Goal: Information Seeking & Learning: Learn about a topic

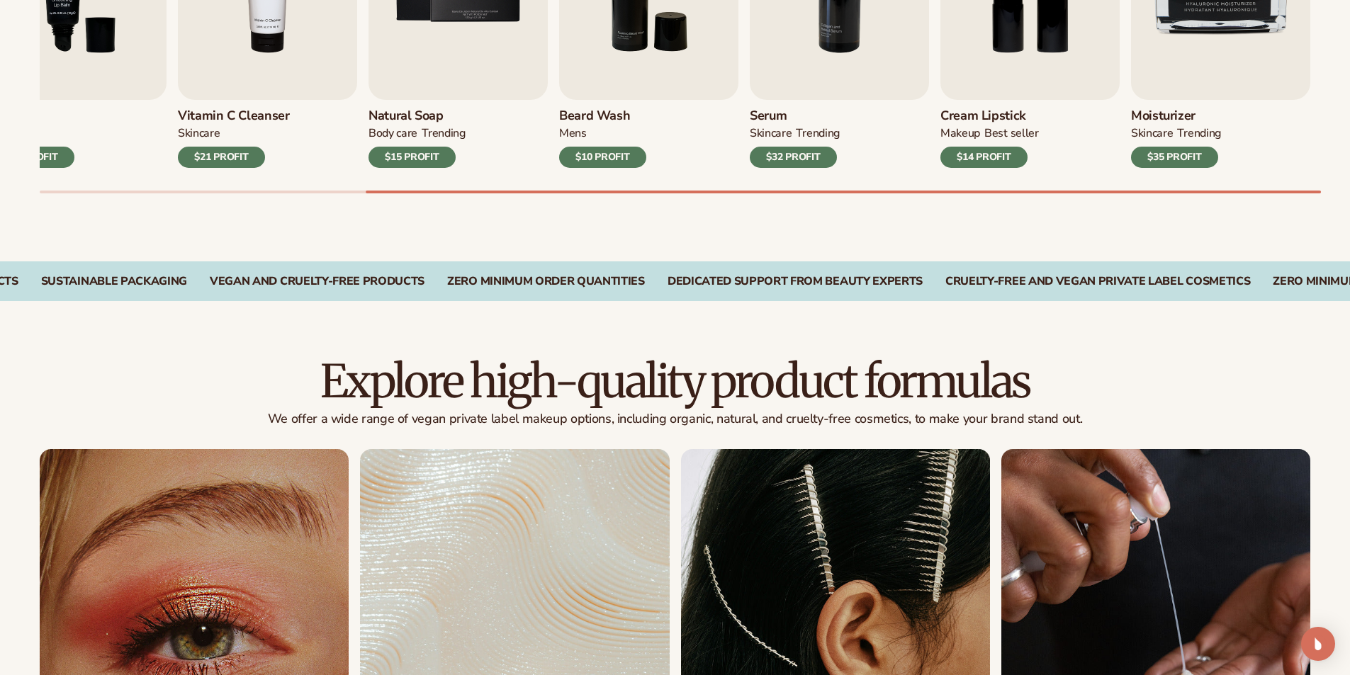
scroll to position [921, 0]
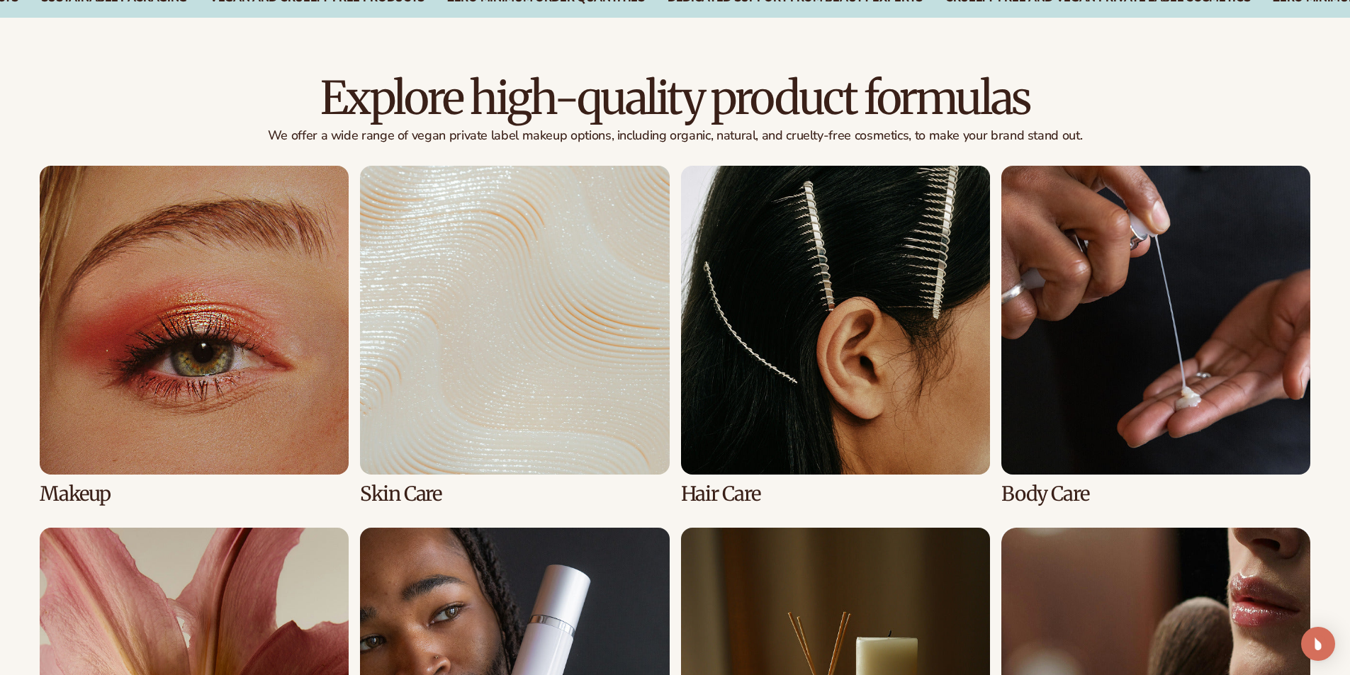
click at [216, 367] on link "1 / 8" at bounding box center [194, 335] width 309 height 339
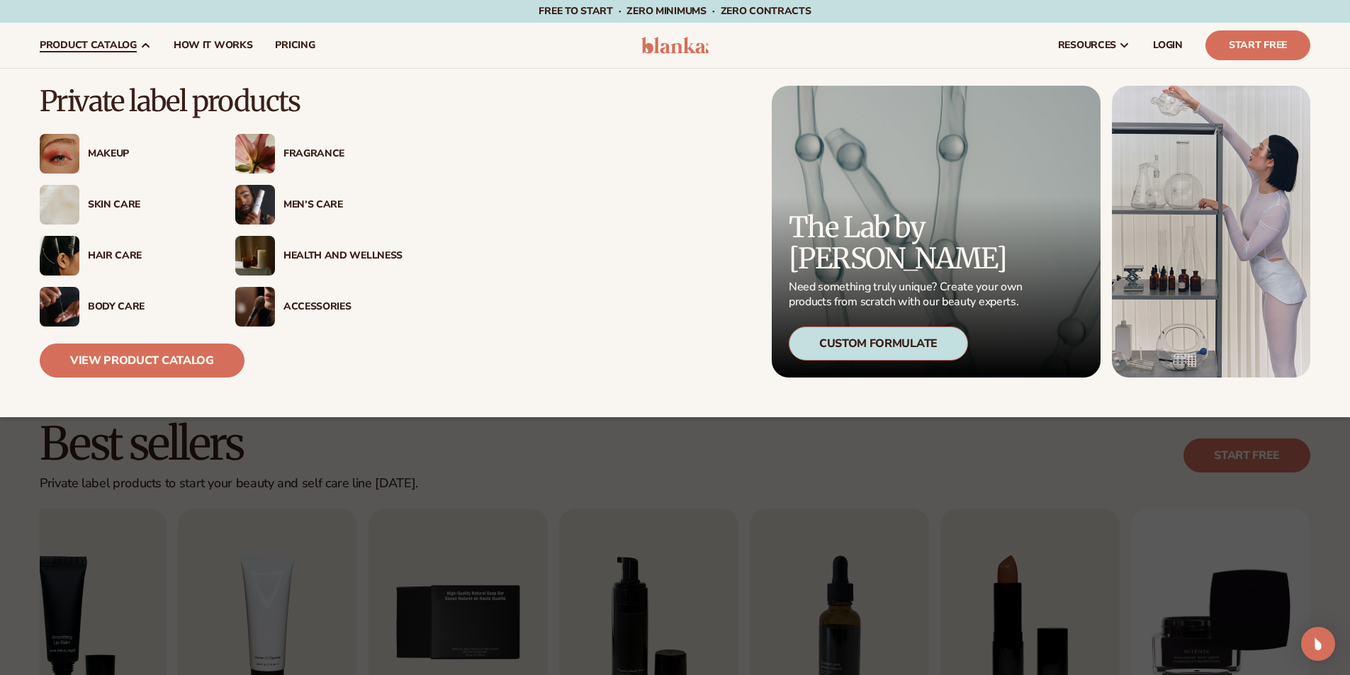
click at [119, 44] on span "product catalog" at bounding box center [88, 45] width 97 height 11
click at [99, 155] on div "Makeup" at bounding box center [147, 154] width 119 height 12
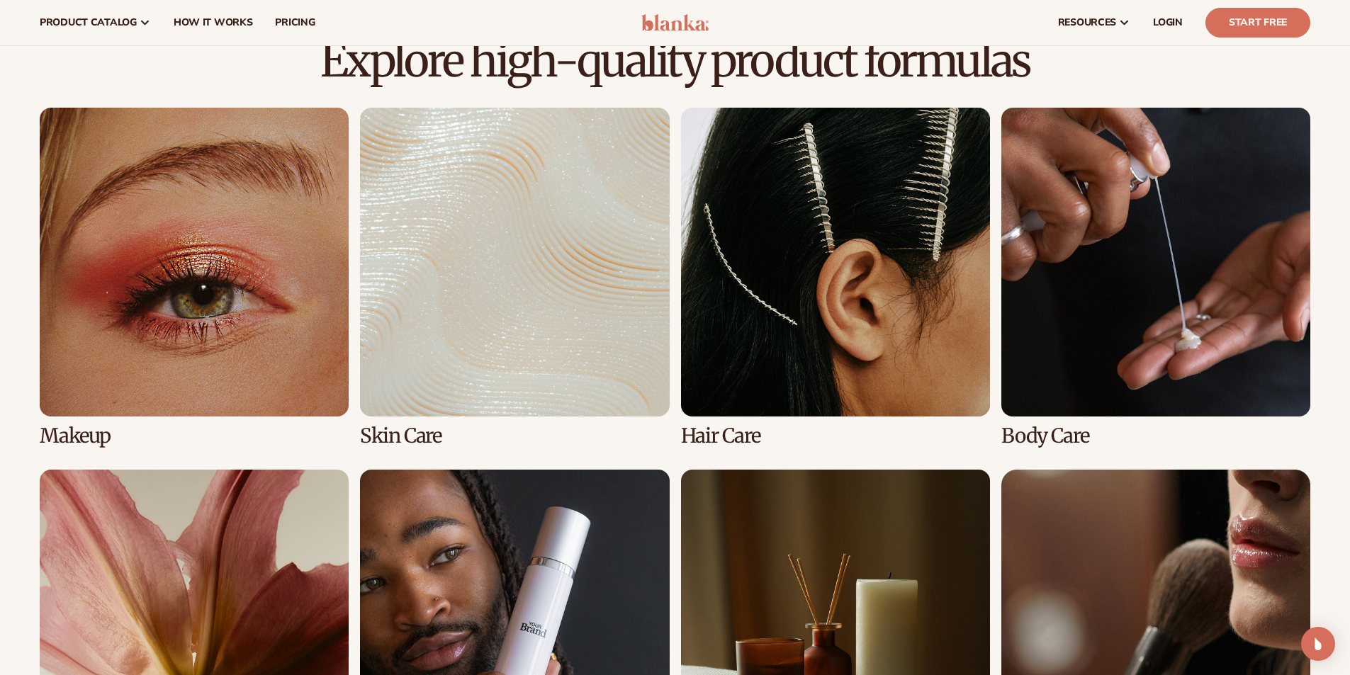
scroll to position [921, 0]
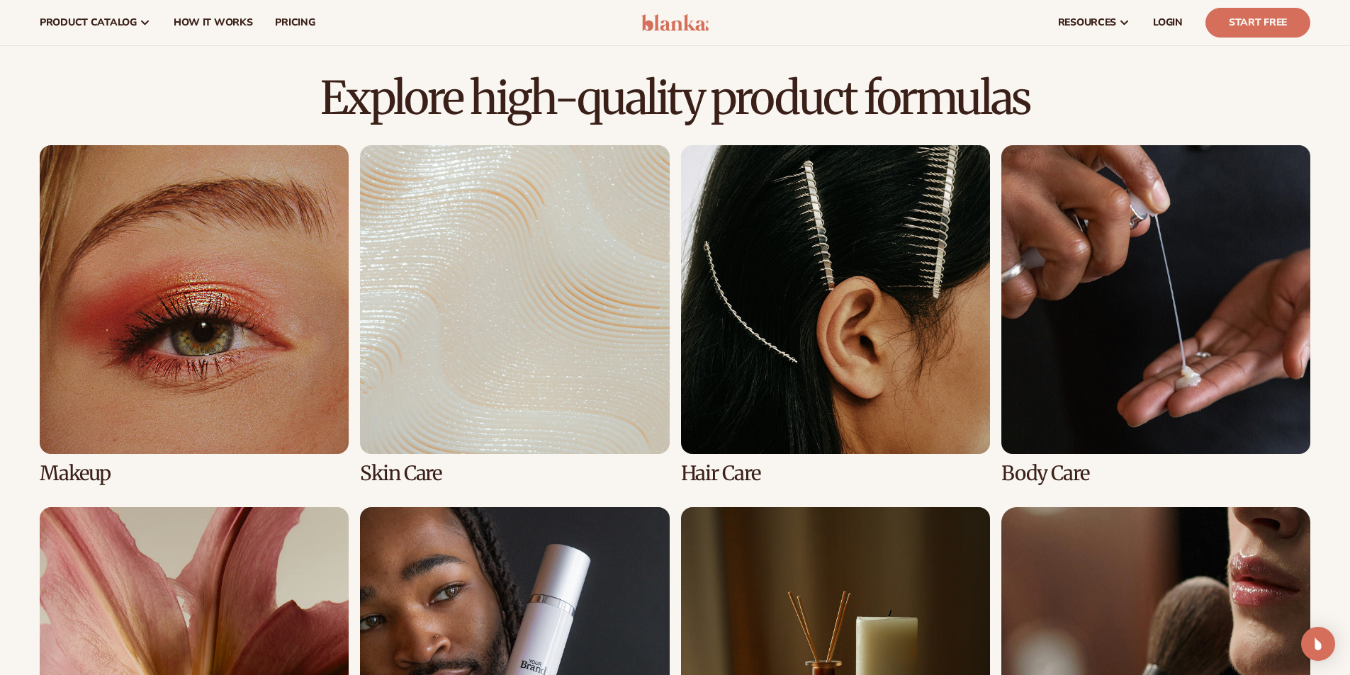
click at [205, 420] on link "1 / 8" at bounding box center [194, 314] width 309 height 339
drag, startPoint x: 82, startPoint y: 472, endPoint x: 118, endPoint y: 466, distance: 37.4
click at [82, 471] on link "1 / 8" at bounding box center [194, 314] width 309 height 339
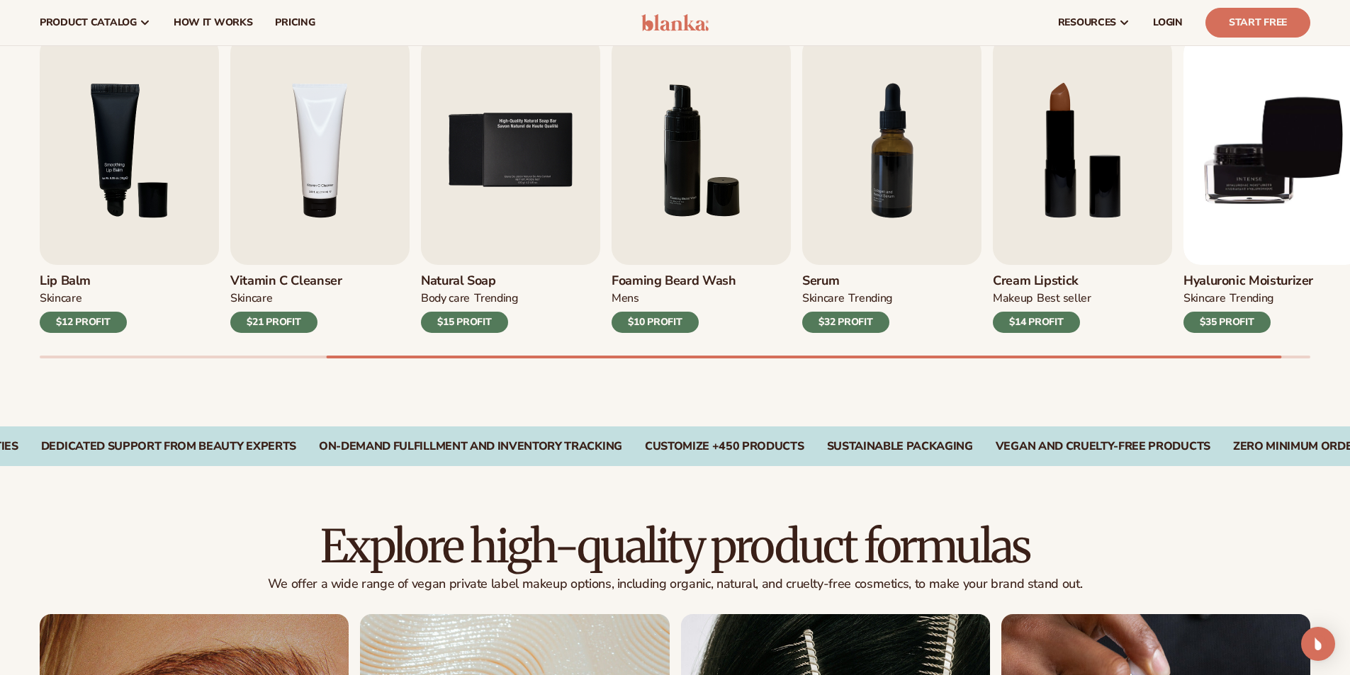
scroll to position [354, 0]
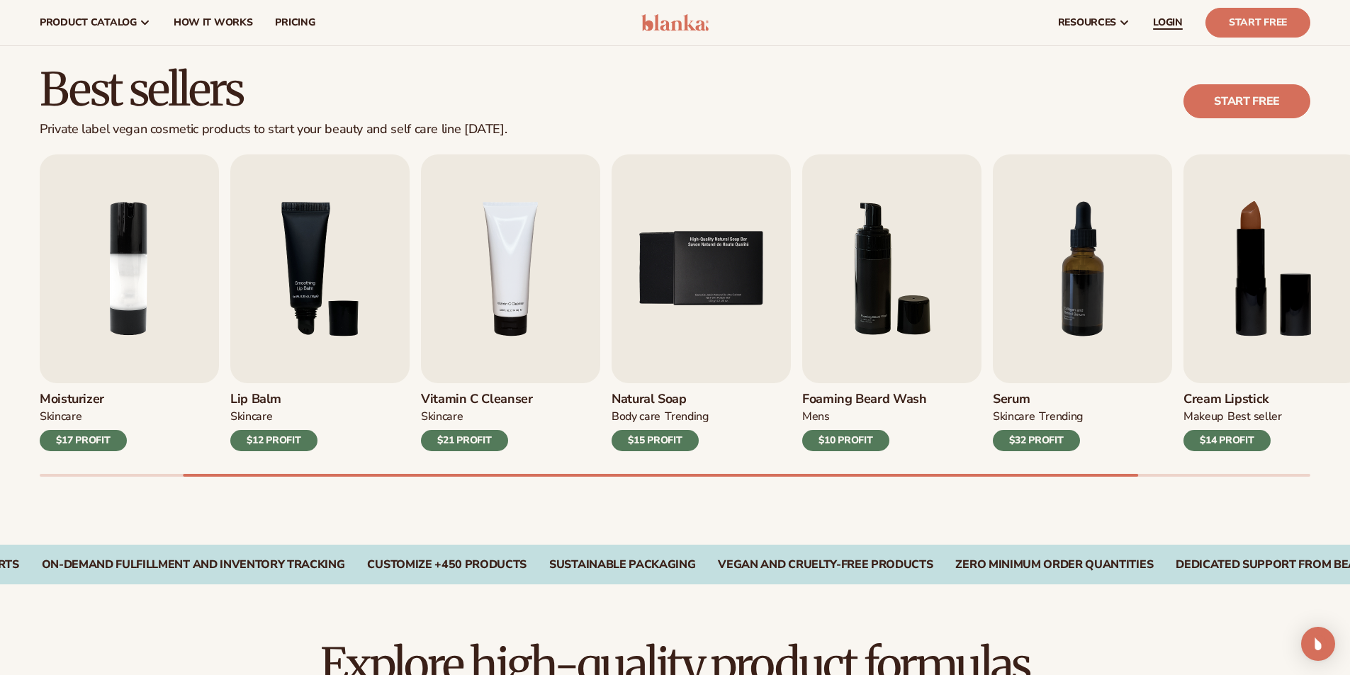
click at [1170, 18] on span "LOGIN" at bounding box center [1168, 22] width 30 height 11
click at [1173, 26] on span "LOGIN" at bounding box center [1168, 22] width 30 height 11
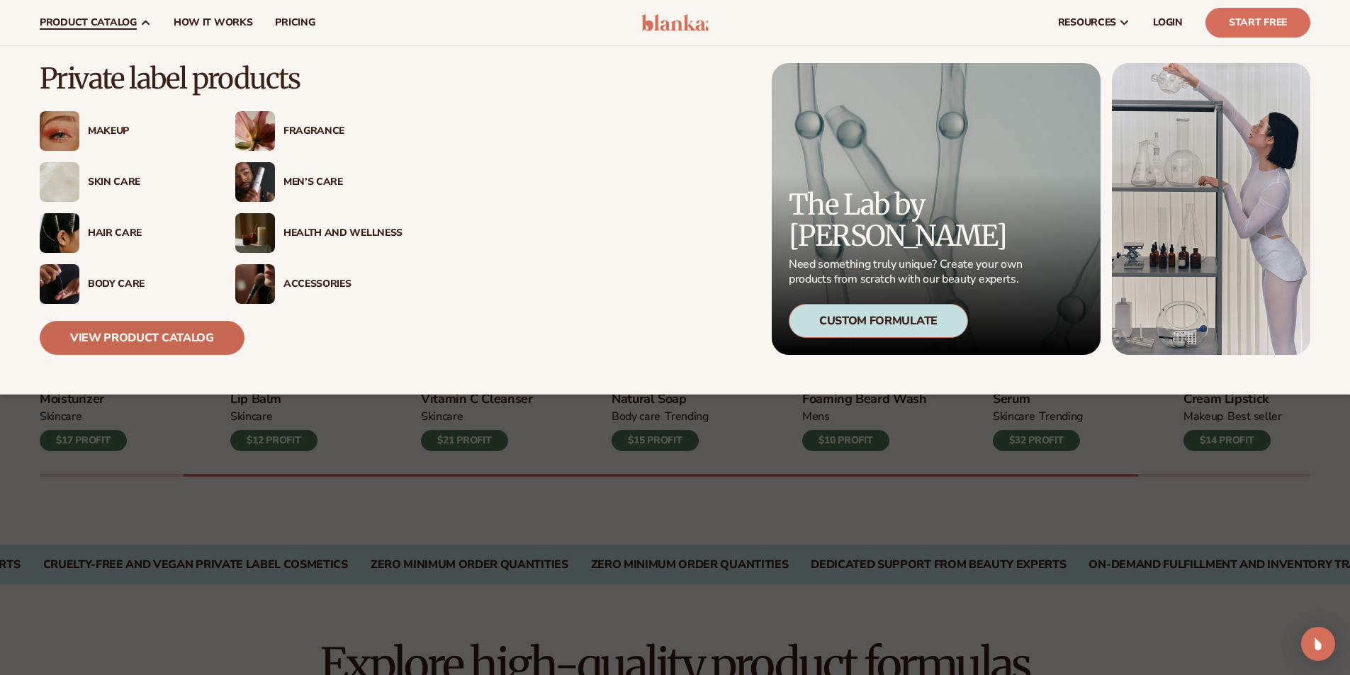
click at [165, 336] on link "View Product Catalog" at bounding box center [142, 338] width 205 height 34
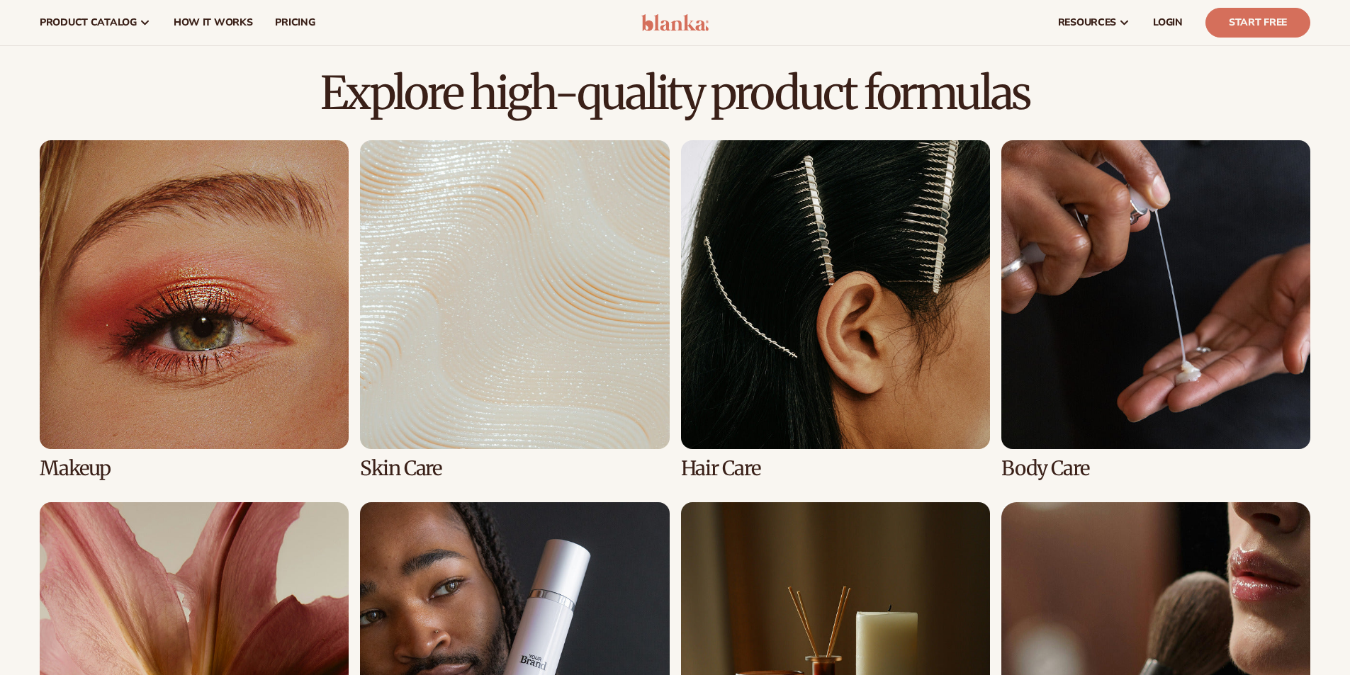
scroll to position [921, 0]
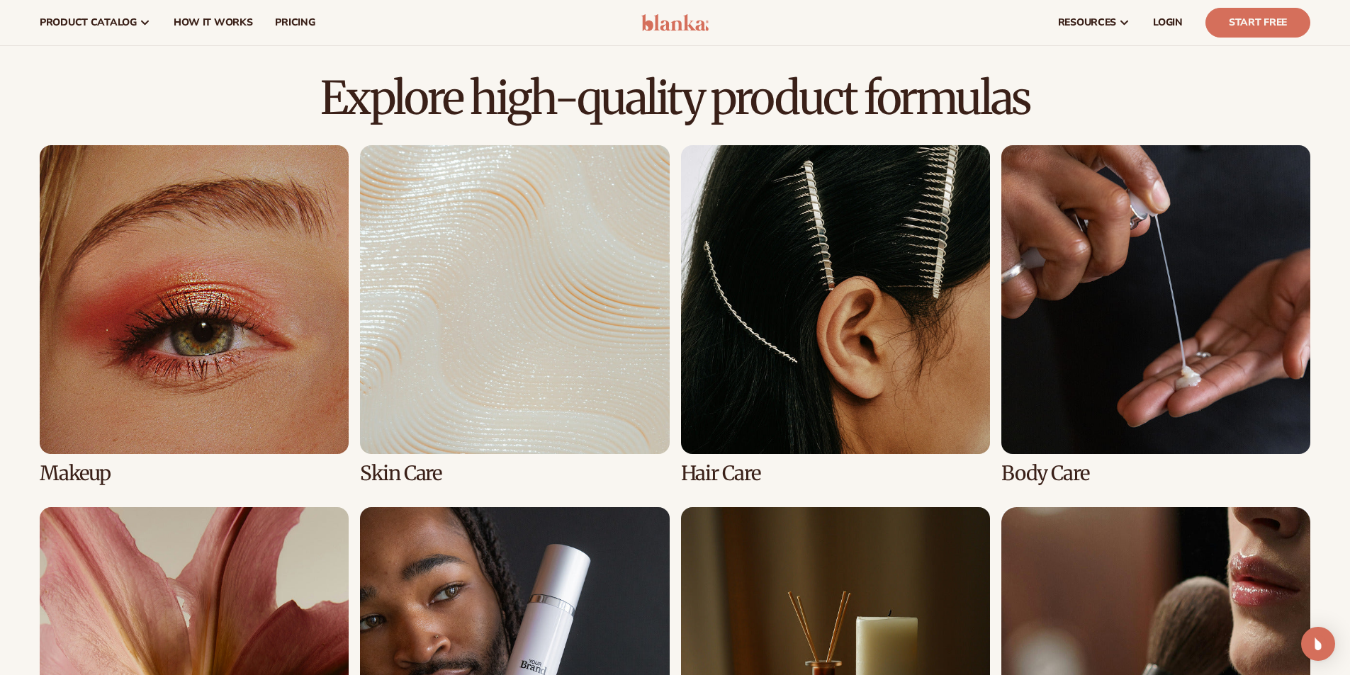
click at [231, 401] on link "1 / 8" at bounding box center [194, 314] width 309 height 339
click at [193, 286] on link "1 / 8" at bounding box center [194, 314] width 309 height 339
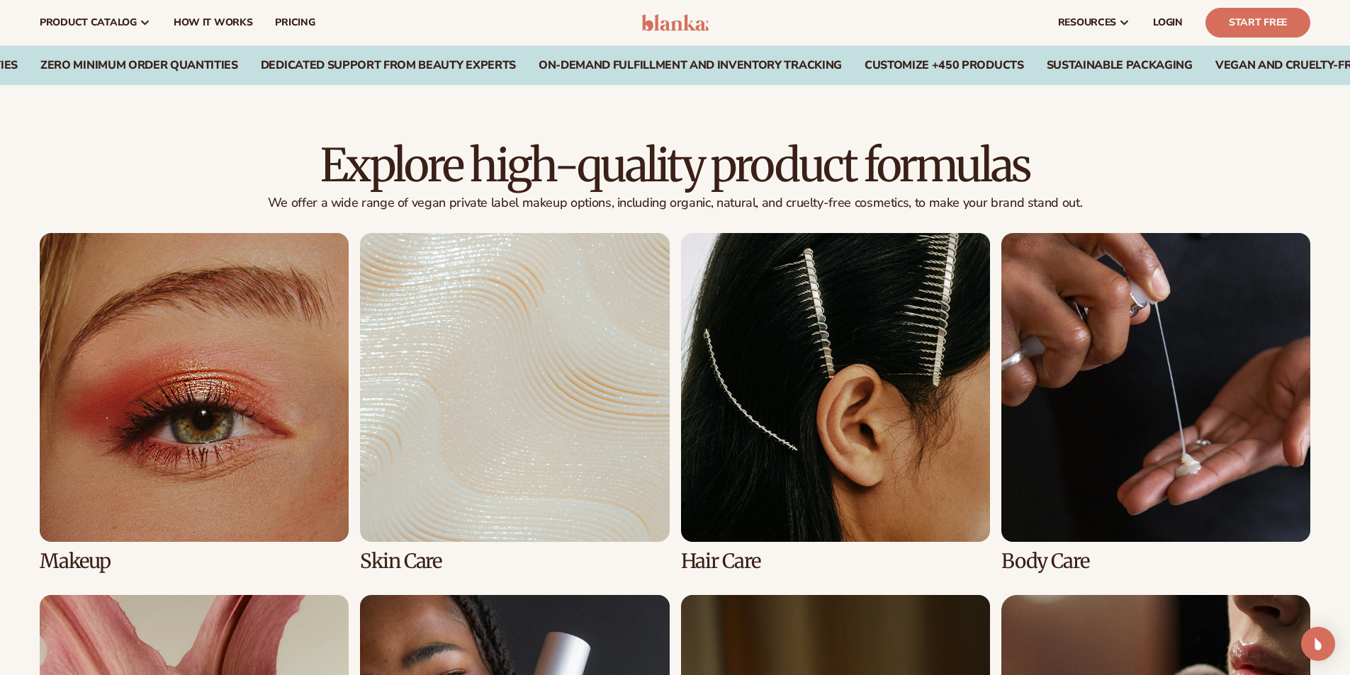
scroll to position [780, 0]
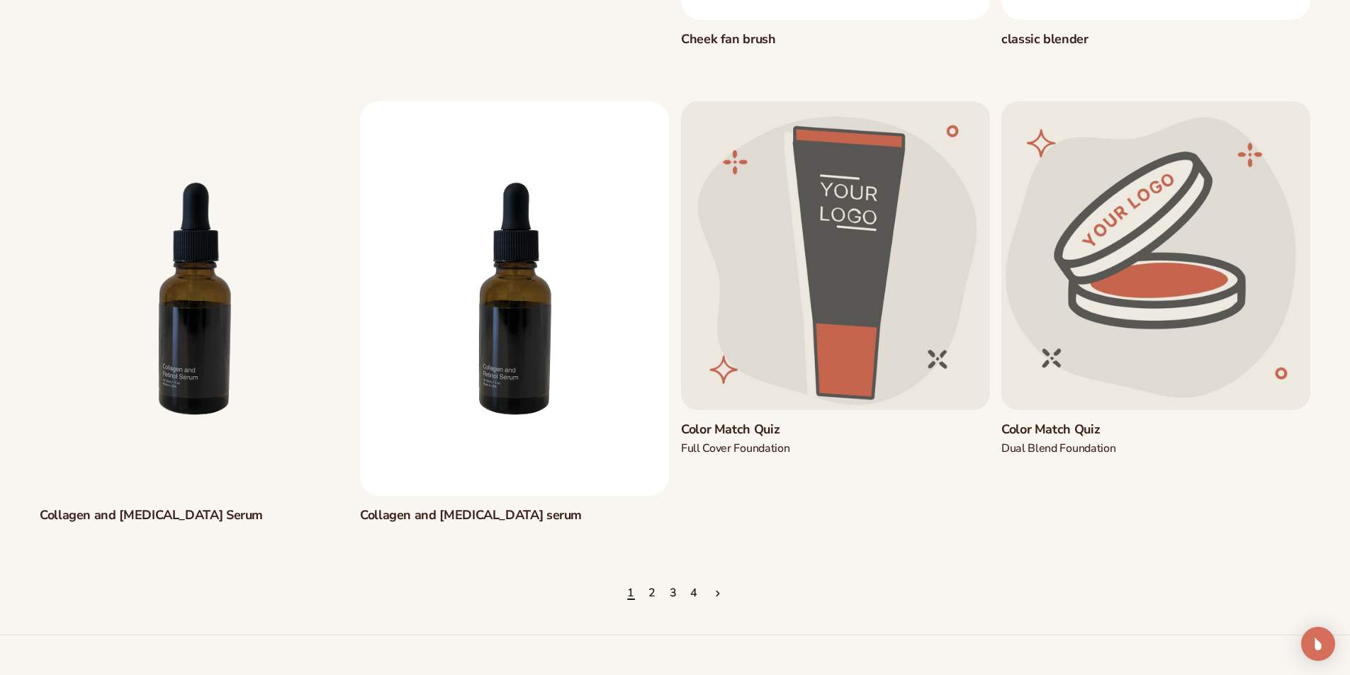
scroll to position [1559, 0]
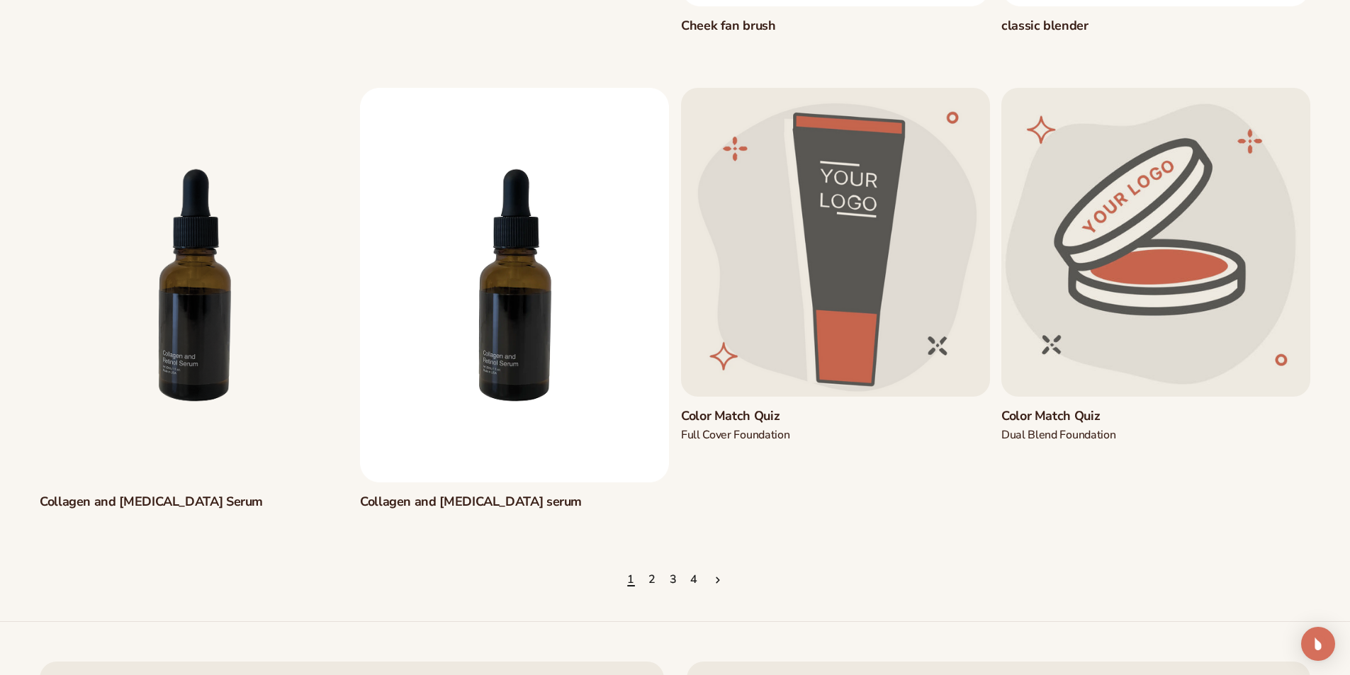
click at [712, 579] on span "Next page" at bounding box center [717, 580] width 11 height 11
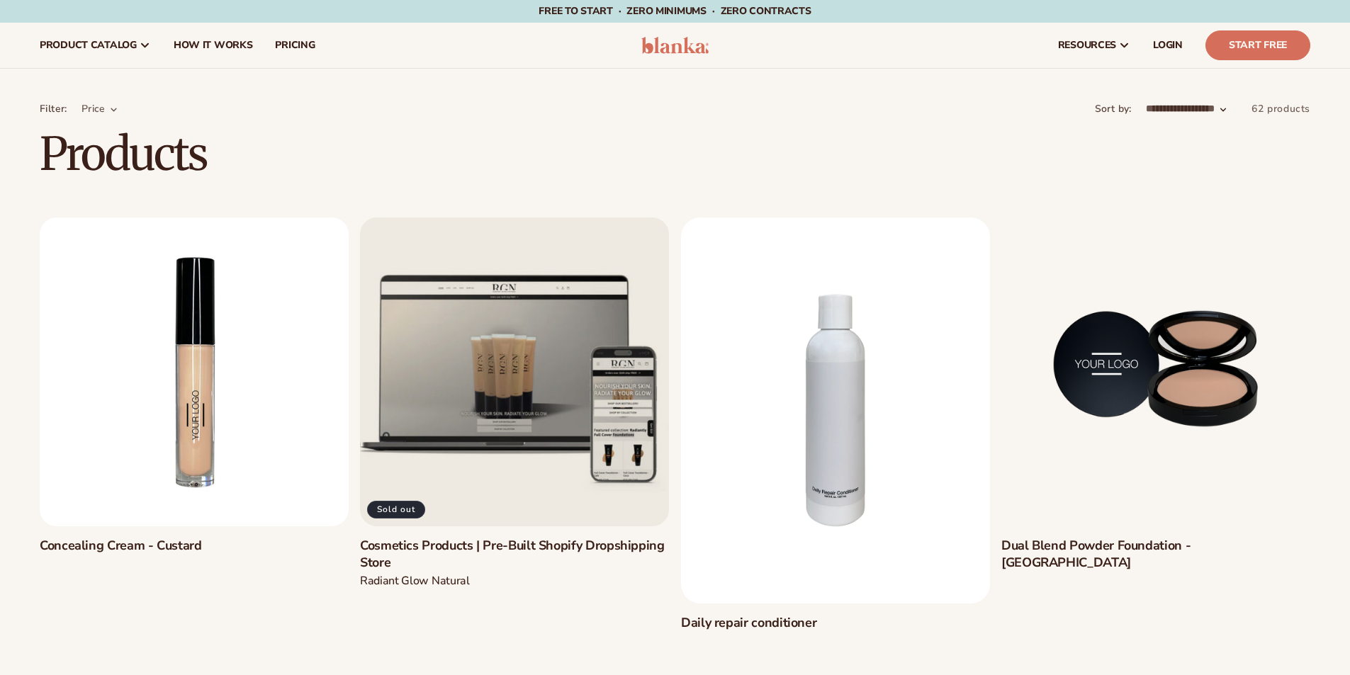
scroll to position [284, 0]
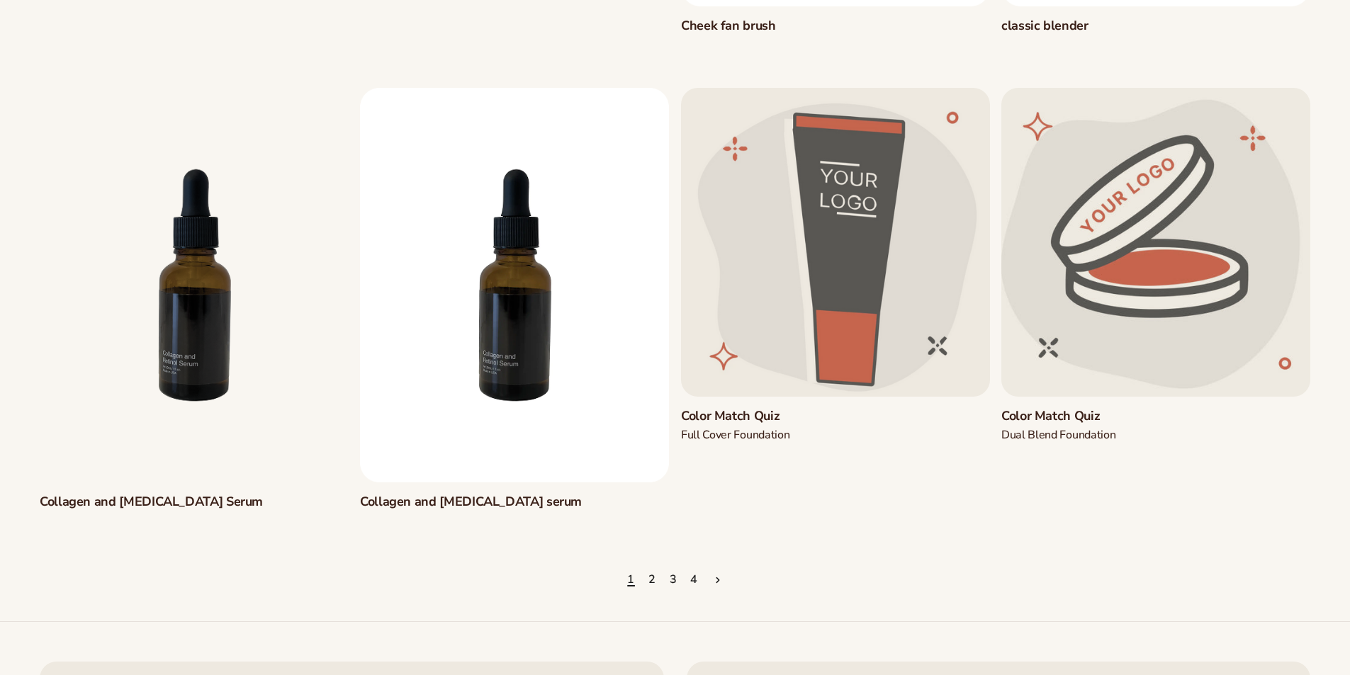
scroll to position [1559, 0]
click at [718, 578] on icon "Next page" at bounding box center [718, 580] width 4 height 12
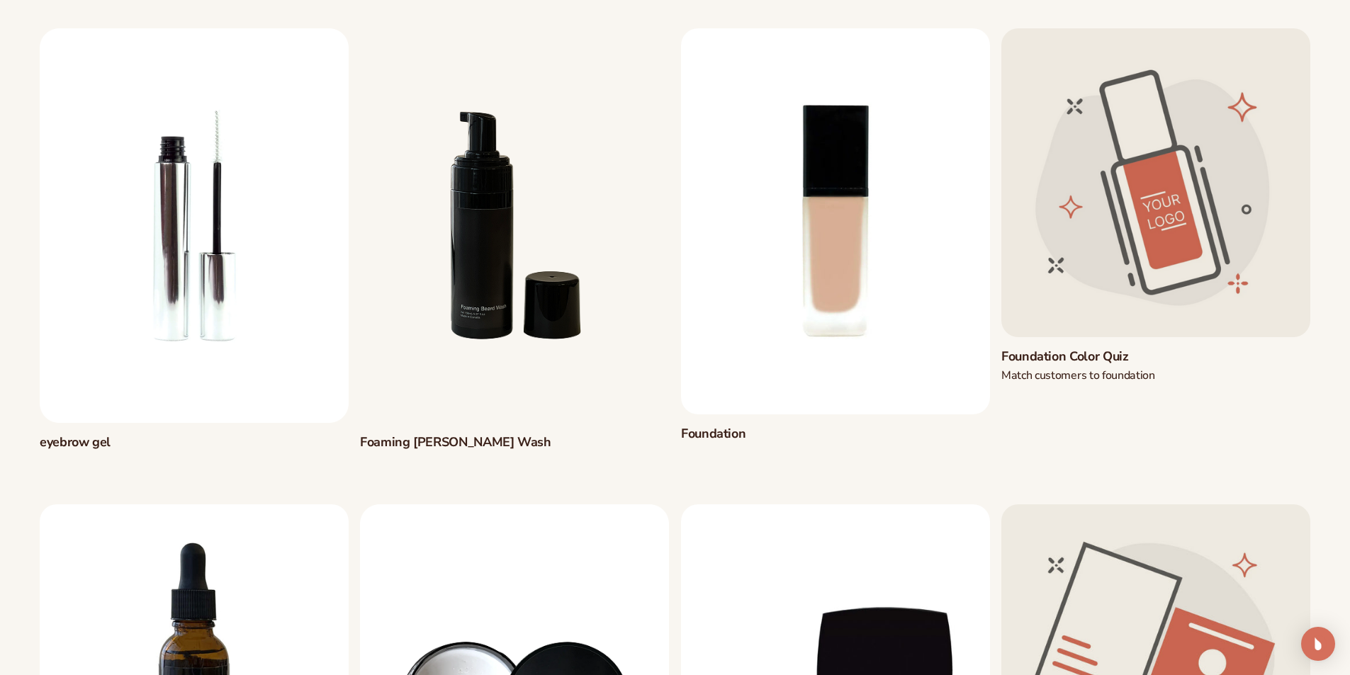
scroll to position [1559, 0]
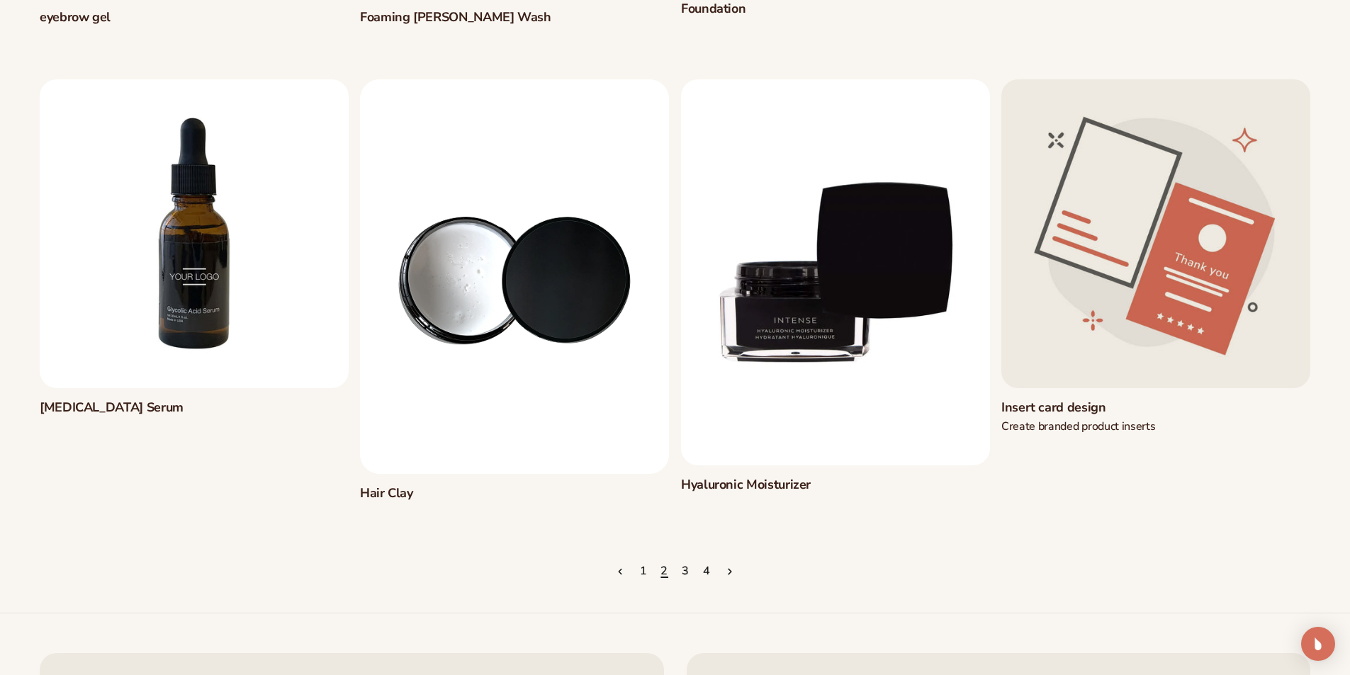
click at [729, 567] on icon "Next page" at bounding box center [730, 572] width 4 height 12
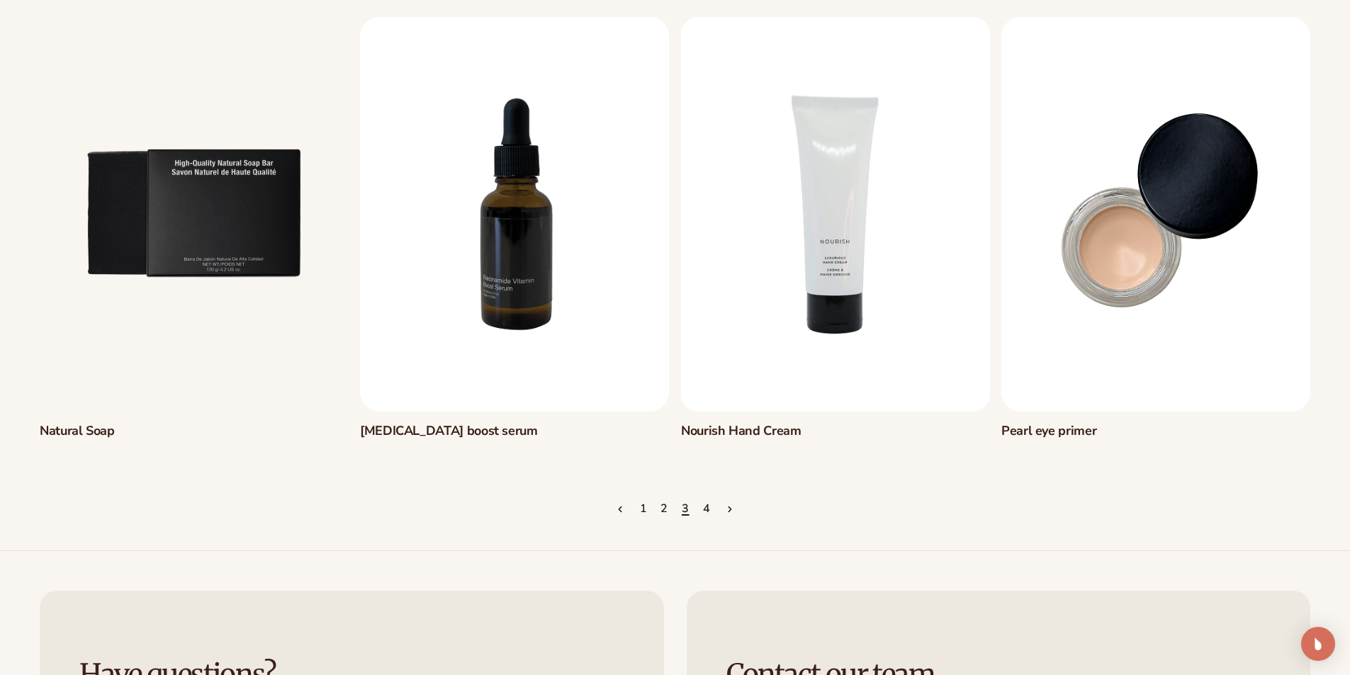
scroll to position [1701, 0]
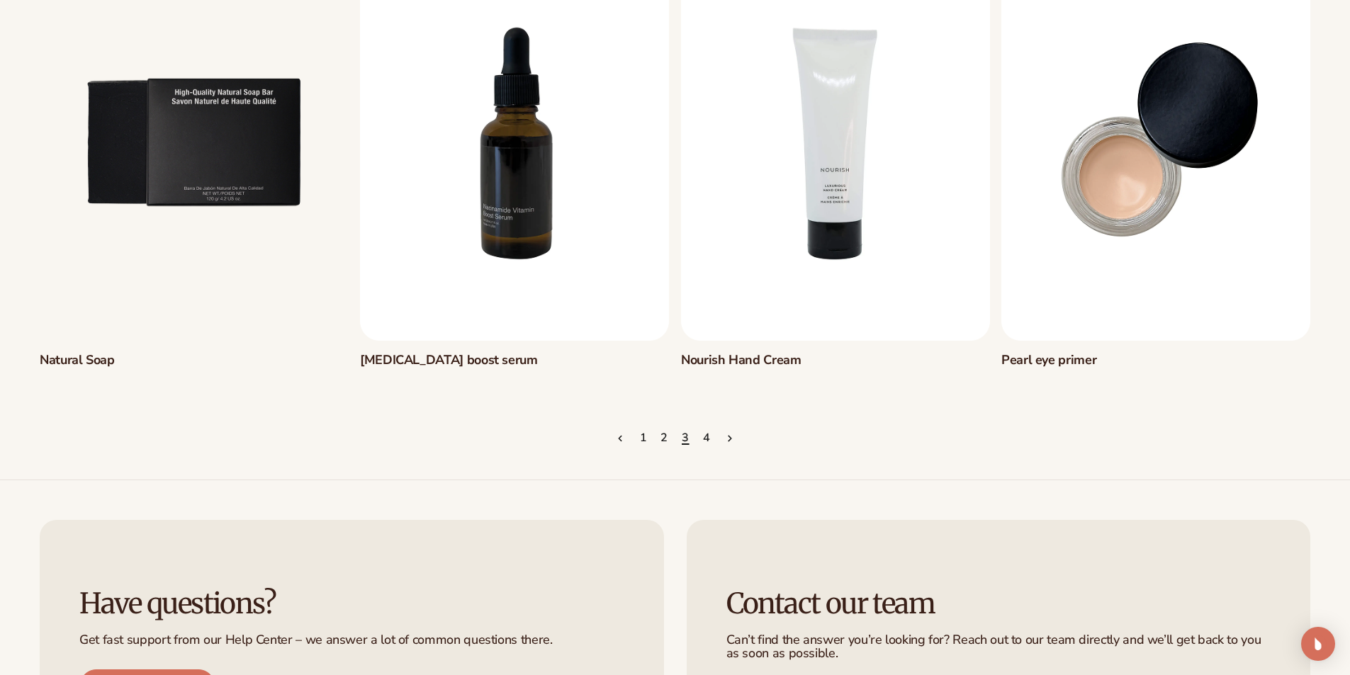
click at [726, 442] on span "Next page" at bounding box center [729, 438] width 11 height 11
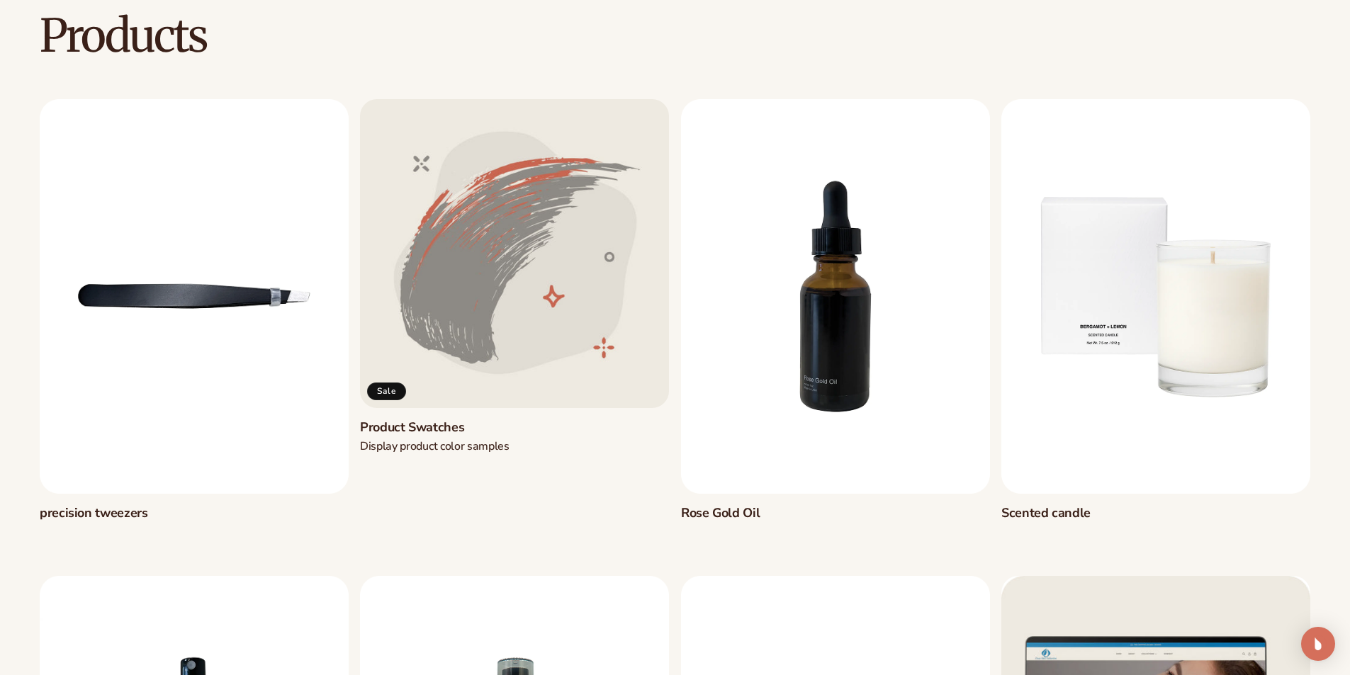
scroll to position [142, 0]
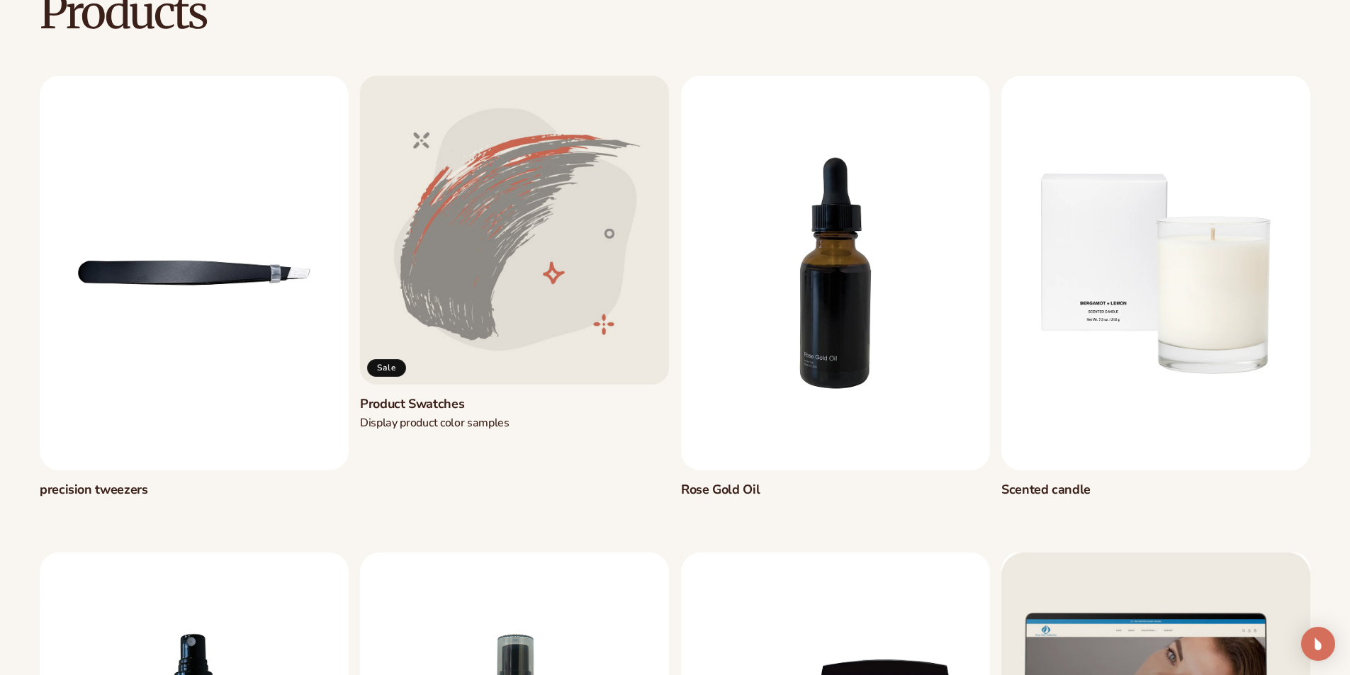
click at [522, 396] on link "Product Swatches" at bounding box center [514, 404] width 309 height 16
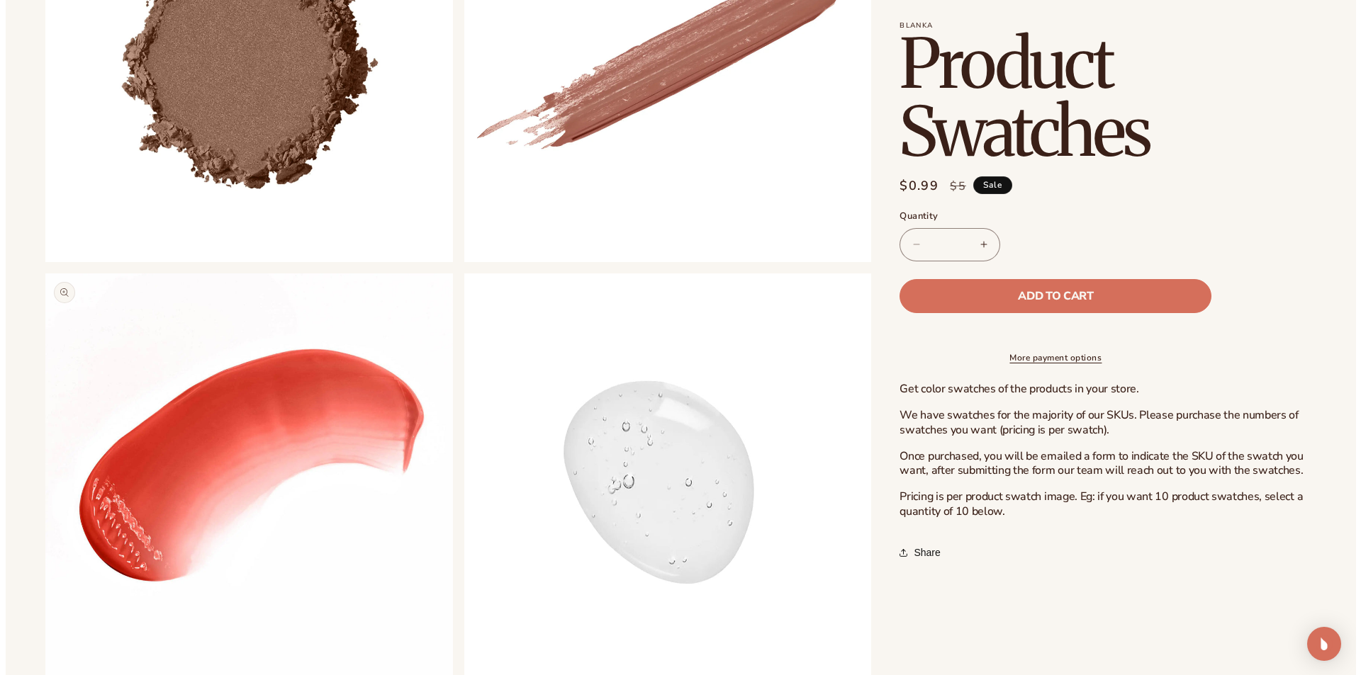
scroll to position [921, 0]
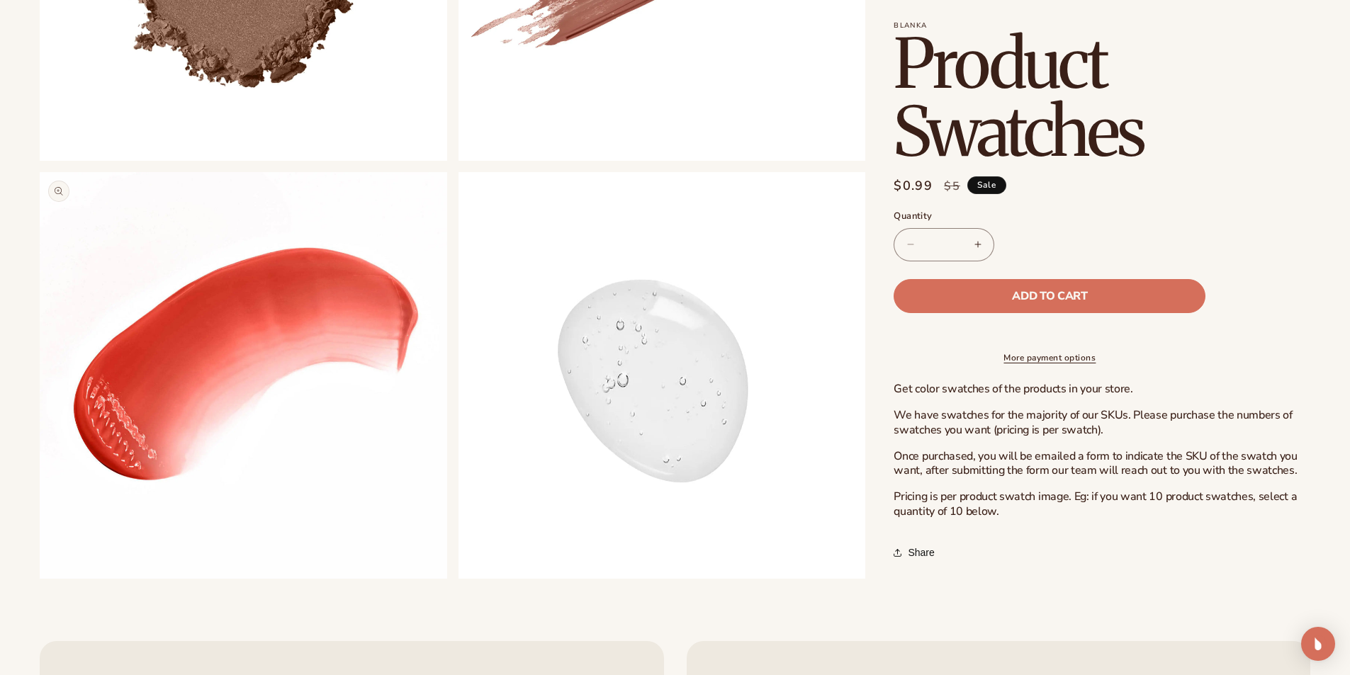
click at [40, 579] on button "Open media 4 in modal" at bounding box center [40, 579] width 0 height 0
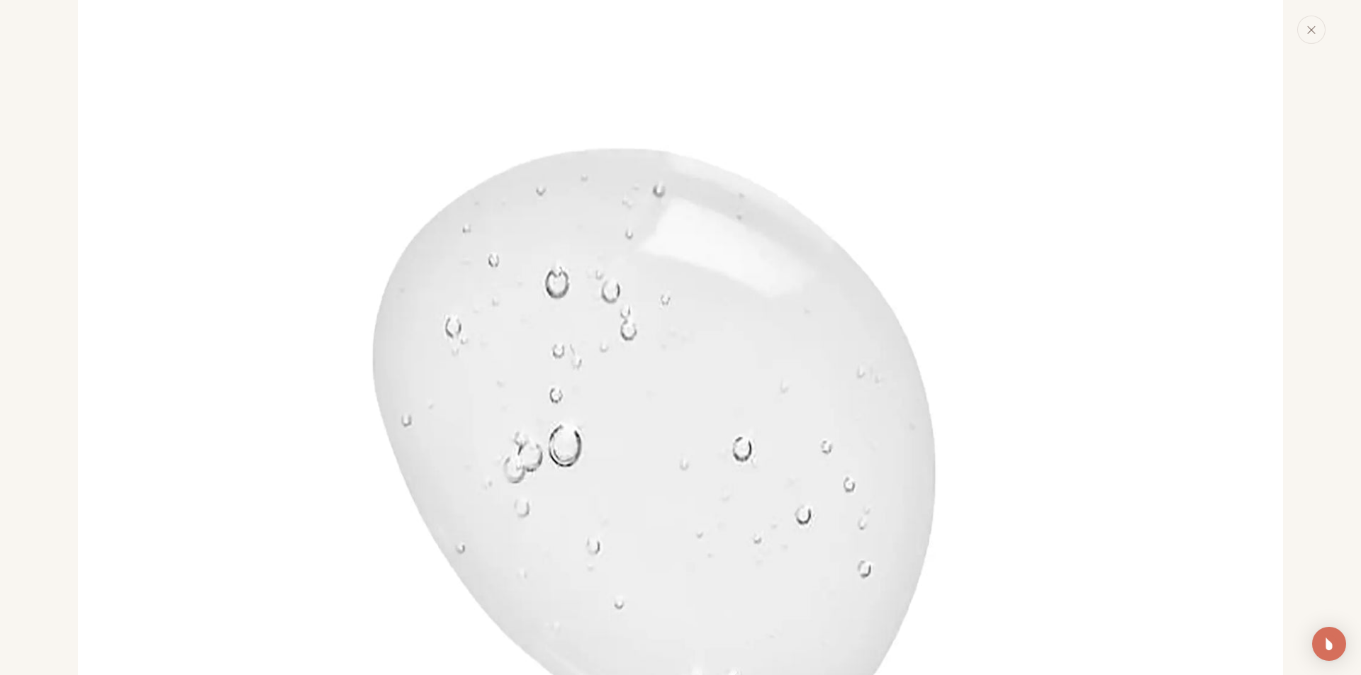
scroll to position [5363, 0]
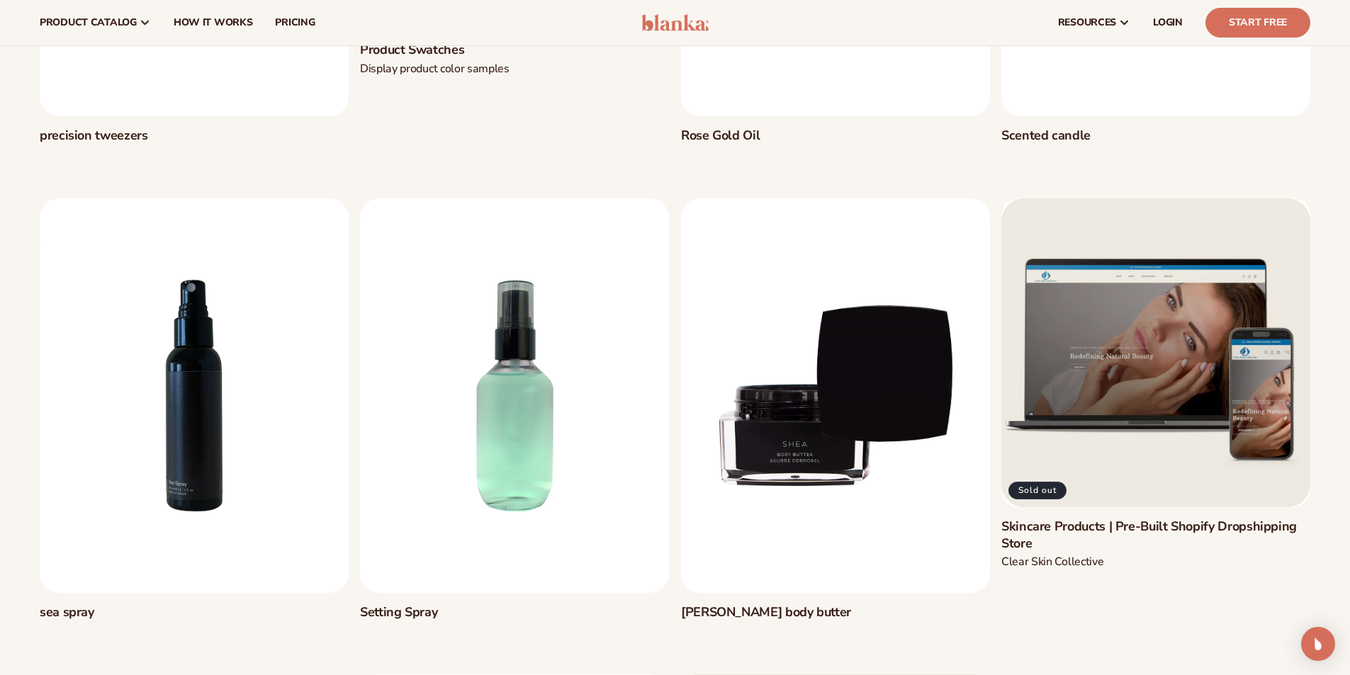
scroll to position [71, 0]
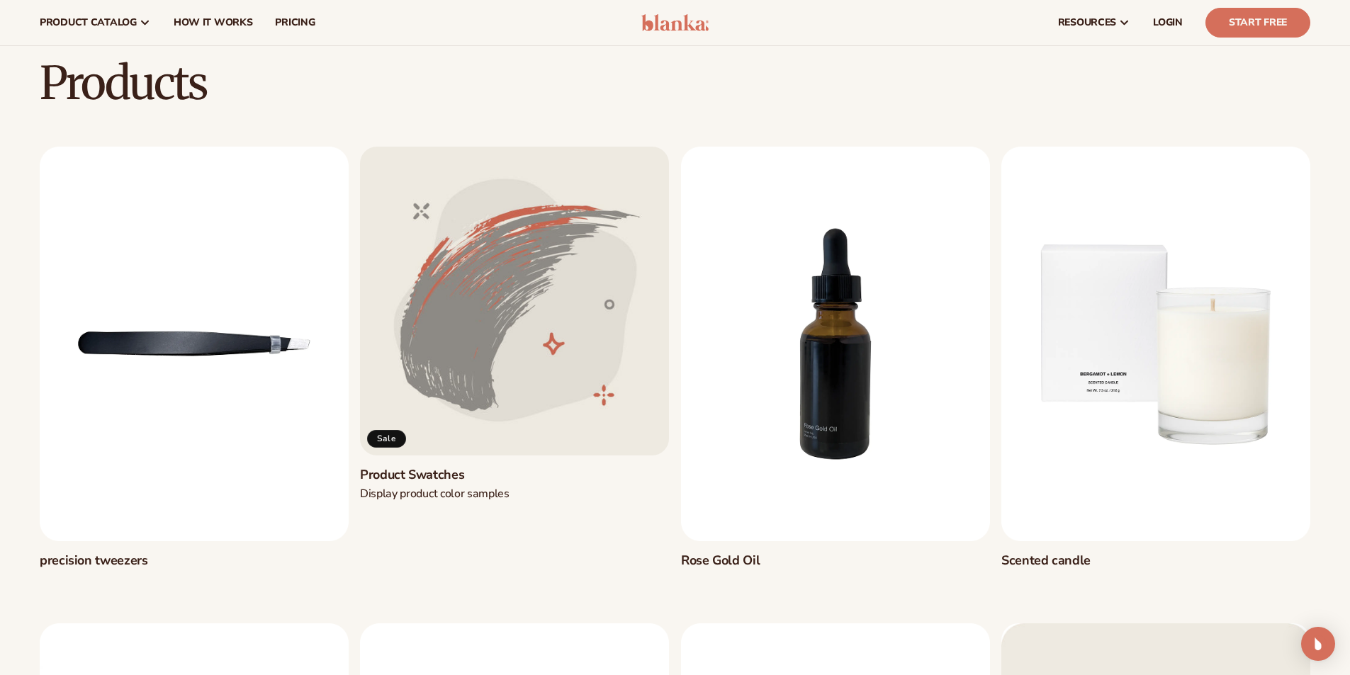
click at [483, 467] on link "Product Swatches" at bounding box center [514, 475] width 309 height 16
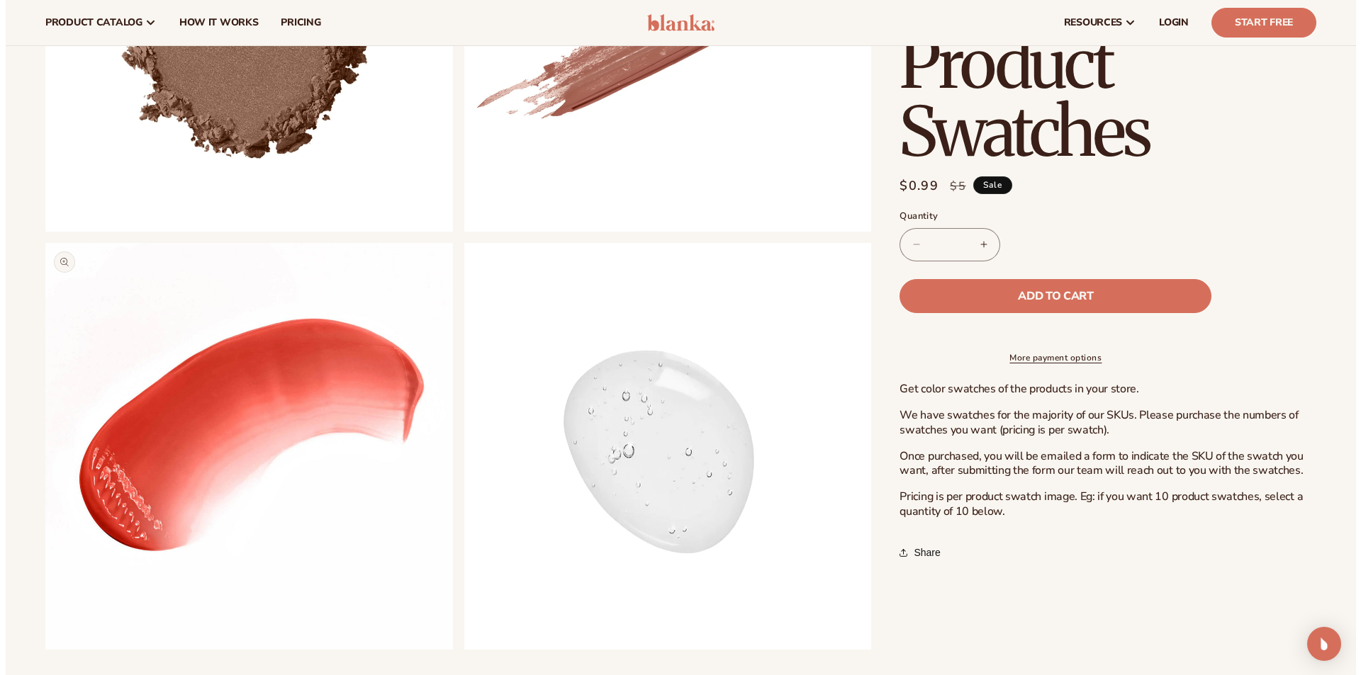
scroll to position [567, 0]
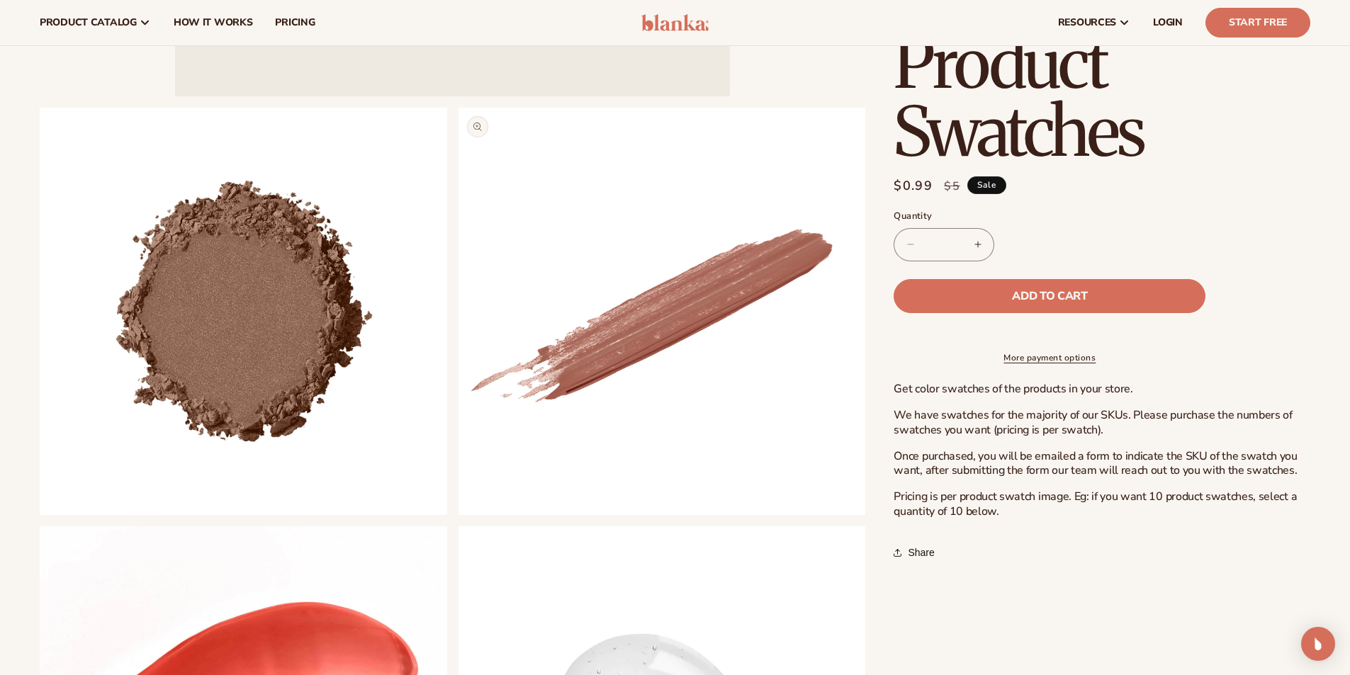
click at [459, 515] on button "Open media 3 in modal" at bounding box center [459, 515] width 0 height 0
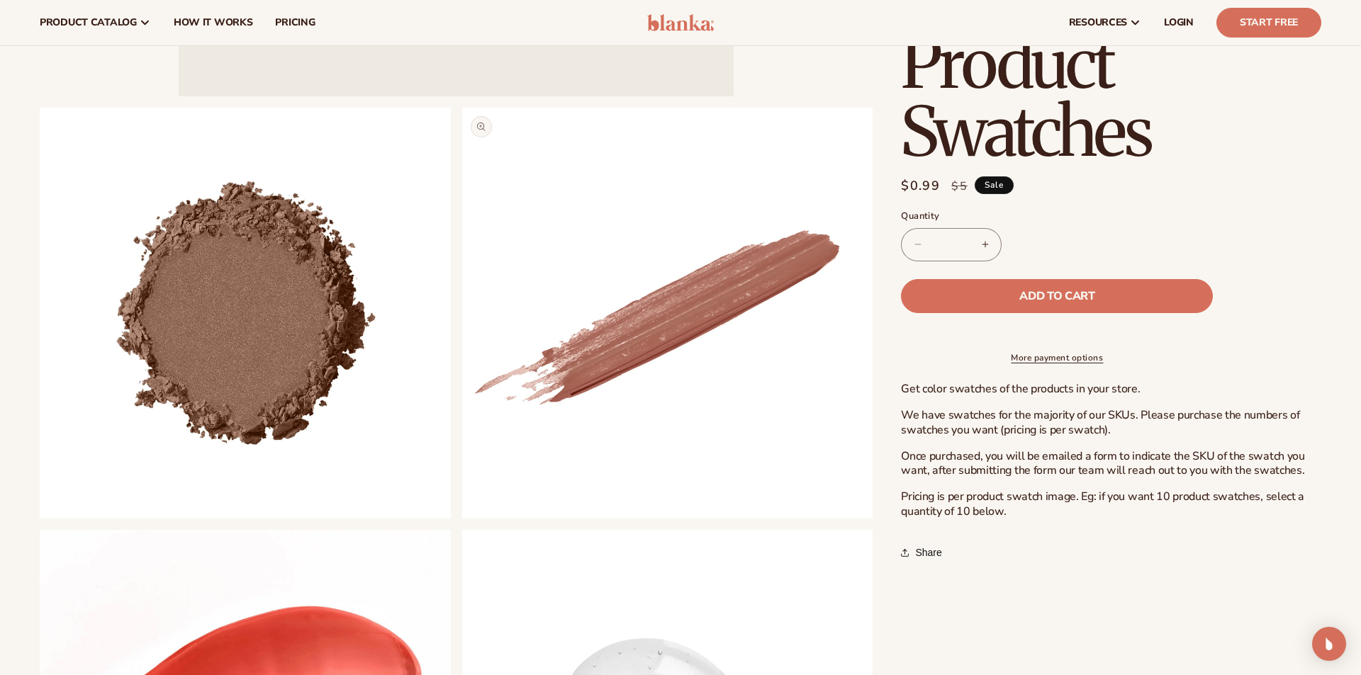
scroll to position [2424, 0]
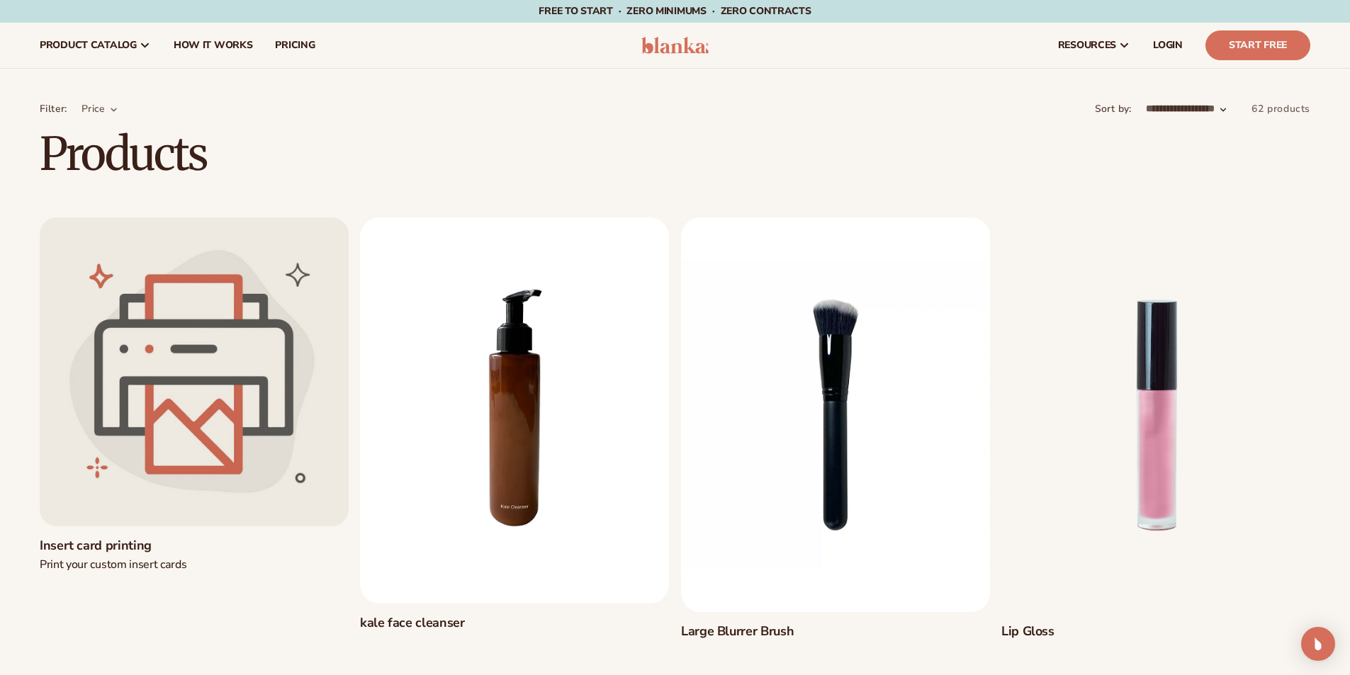
click at [187, 538] on link "Insert card printing" at bounding box center [194, 546] width 309 height 16
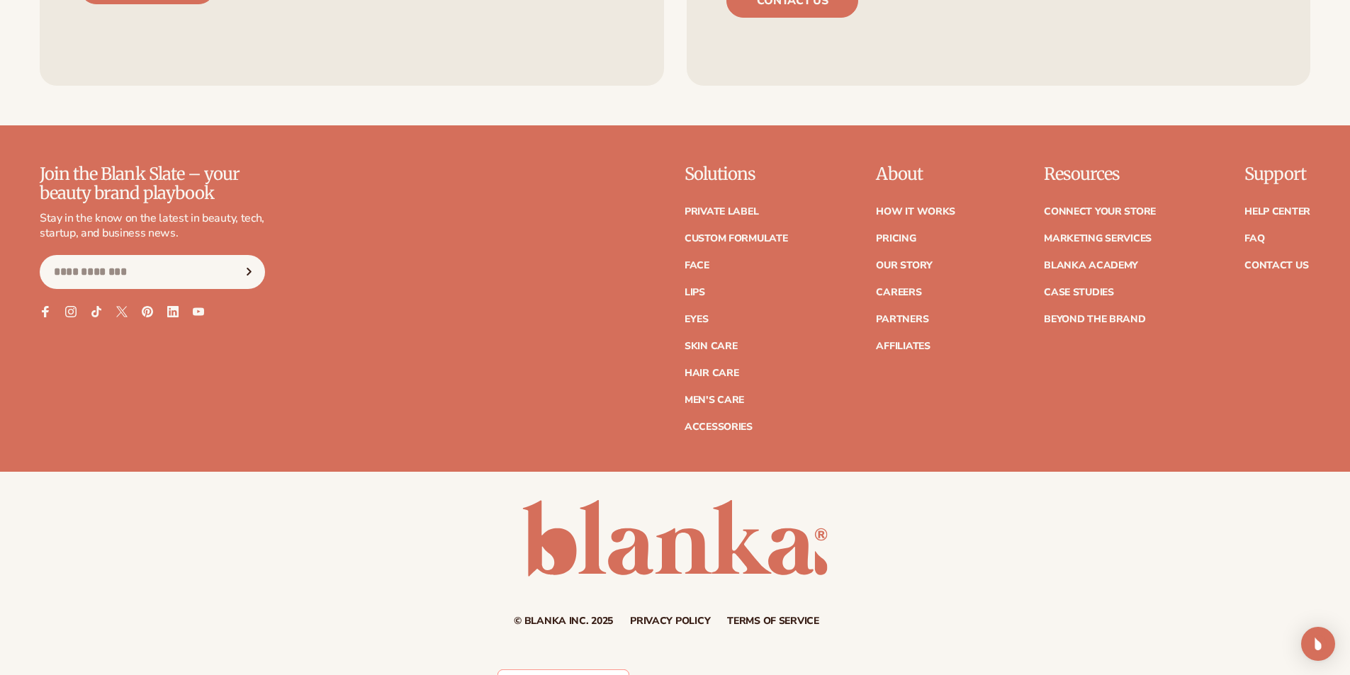
scroll to position [1362, 0]
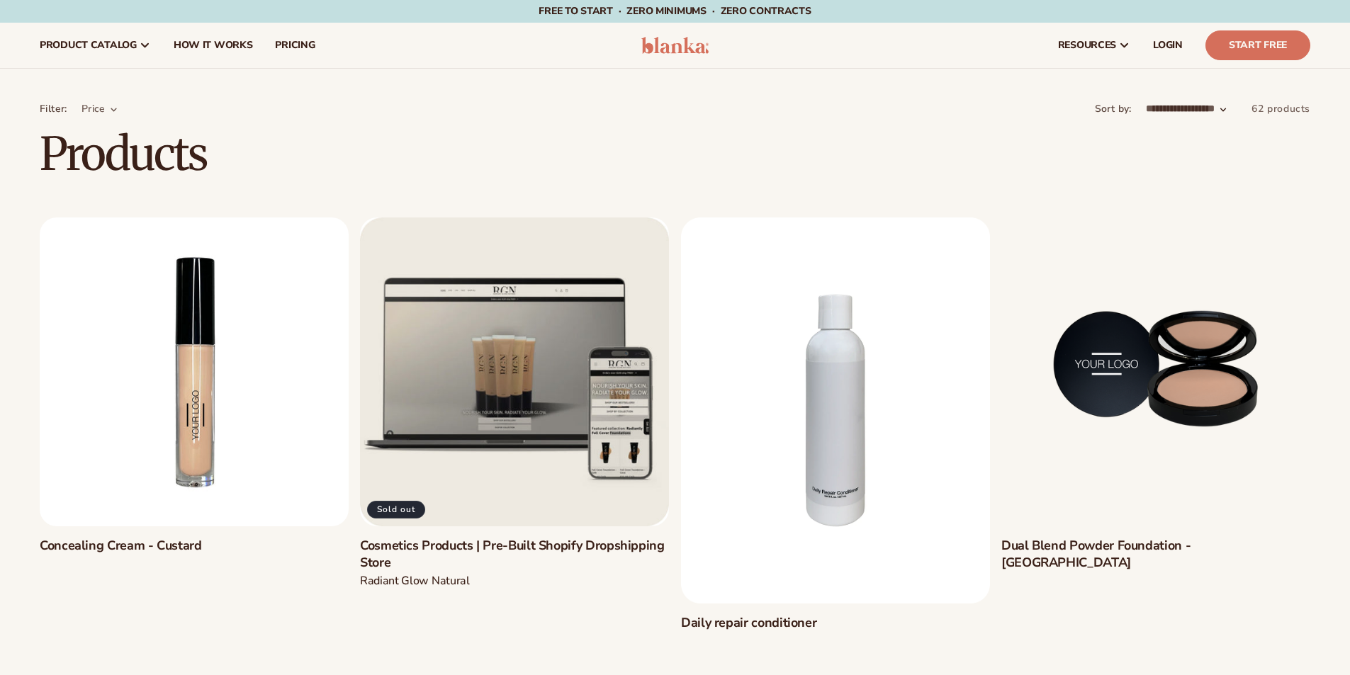
scroll to position [1559, 0]
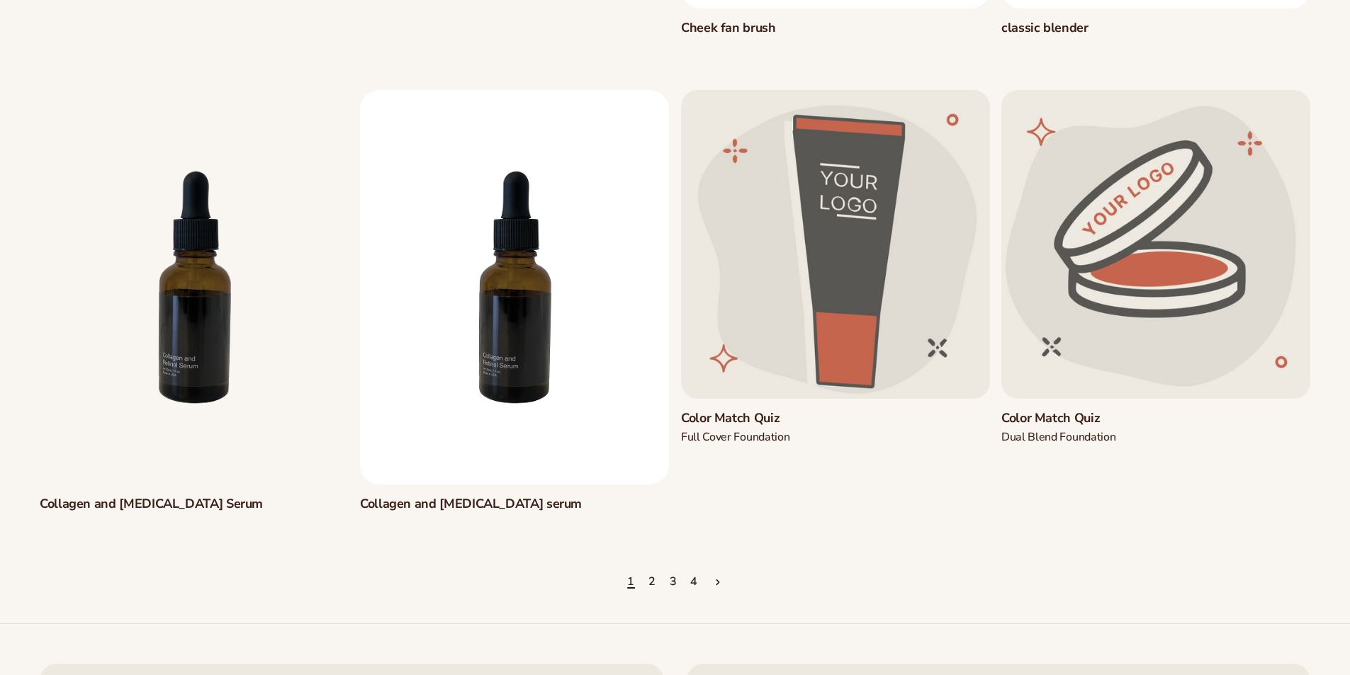
scroll to position [1559, 0]
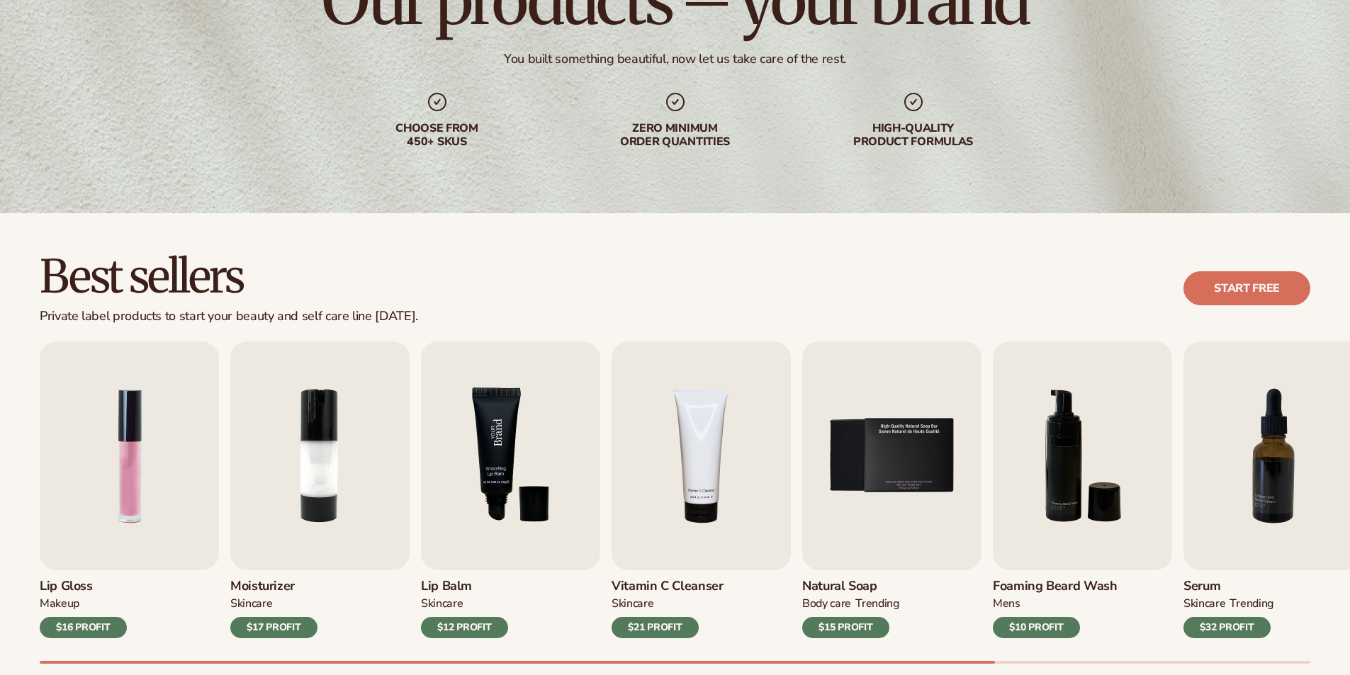
scroll to position [284, 0]
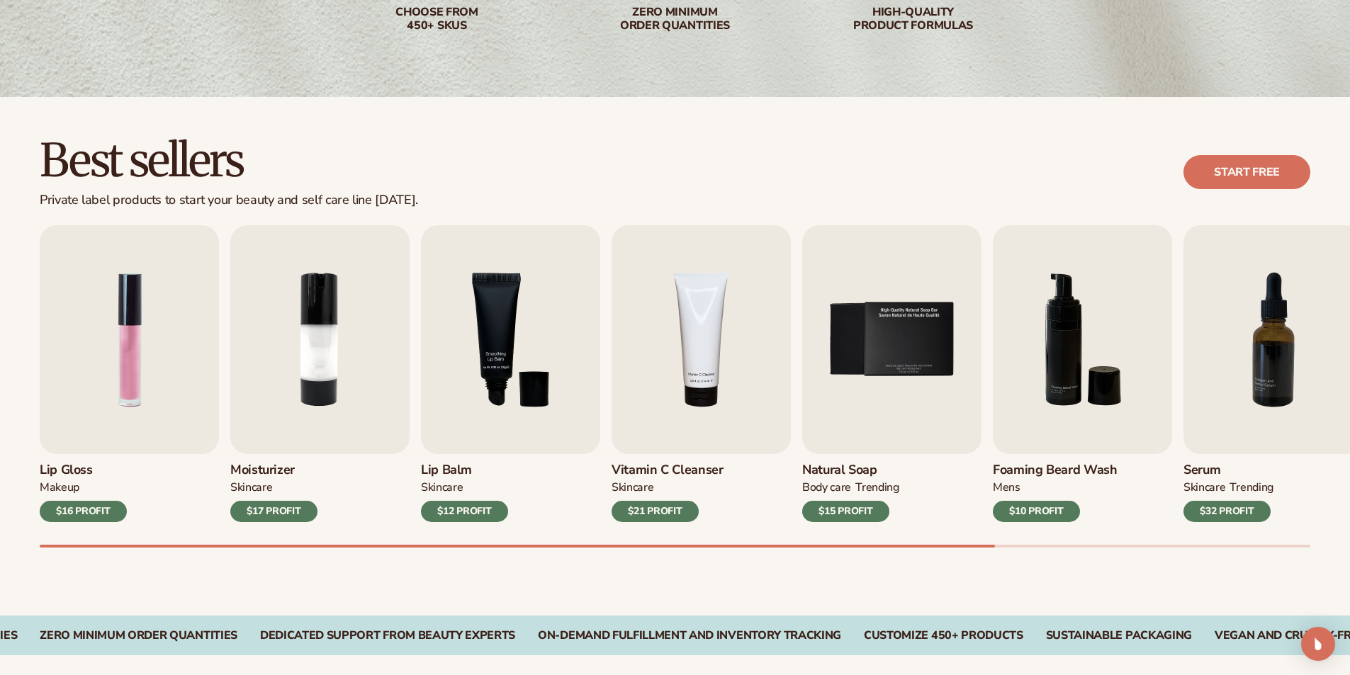
drag, startPoint x: 935, startPoint y: 541, endPoint x: 978, endPoint y: 545, distance: 43.4
click at [978, 545] on div "Lip Gloss MAKEUP $16 PROFIT Moisturizer SKINCARE $17 PROFIT SKINCARE mens" at bounding box center [695, 386] width 1310 height 322
drag, startPoint x: 969, startPoint y: 544, endPoint x: 1063, endPoint y: 548, distance: 94.4
click at [1063, 548] on div "Lip Gloss MAKEUP $16 PROFIT Moisturizer SKINCARE $17 PROFIT SKINCARE mens" at bounding box center [695, 386] width 1310 height 322
drag, startPoint x: 1065, startPoint y: 549, endPoint x: 1074, endPoint y: 544, distance: 10.1
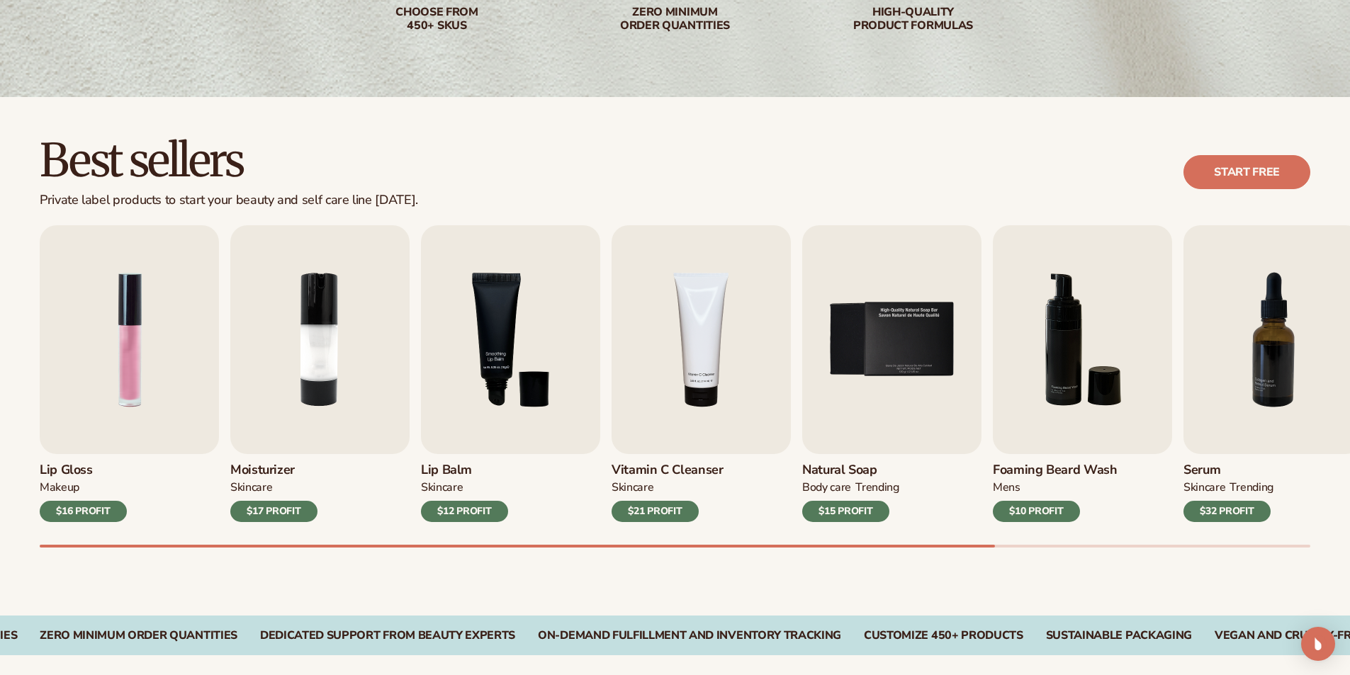
click at [1068, 546] on div "Best sellers Private label products to start your beauty and self care line [DA…" at bounding box center [675, 356] width 1350 height 519
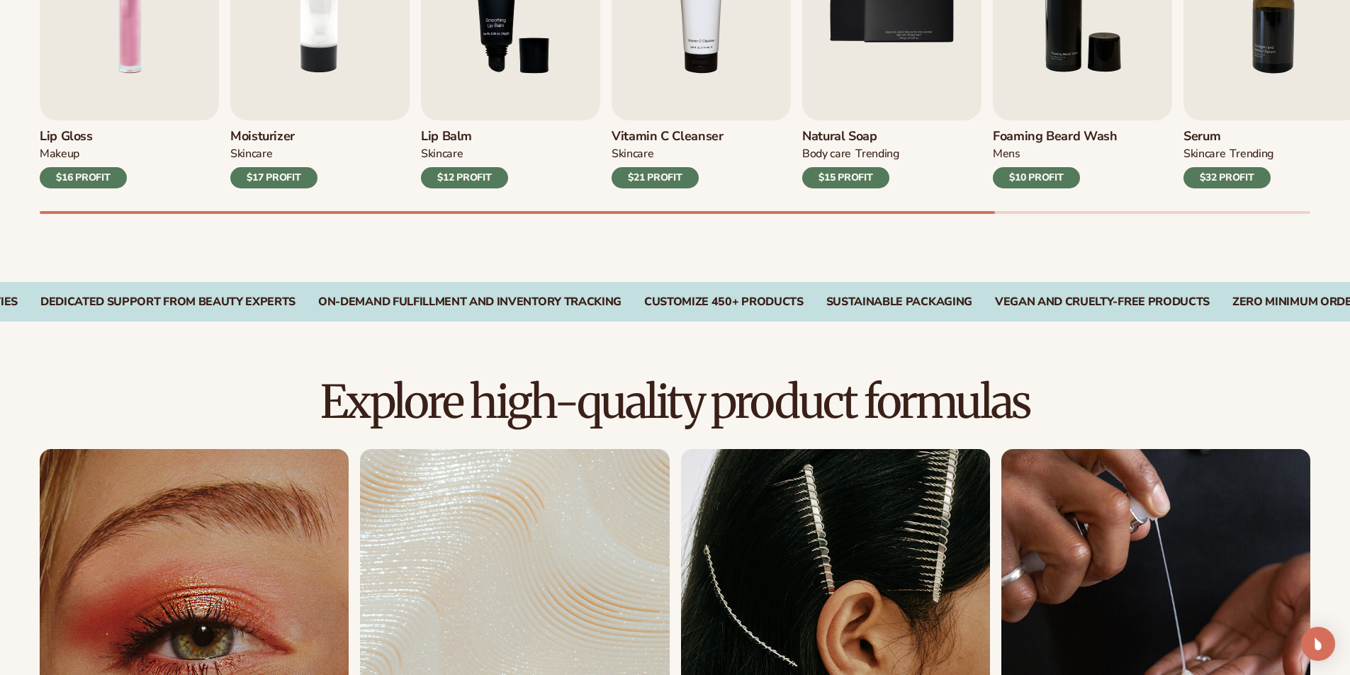
scroll to position [638, 0]
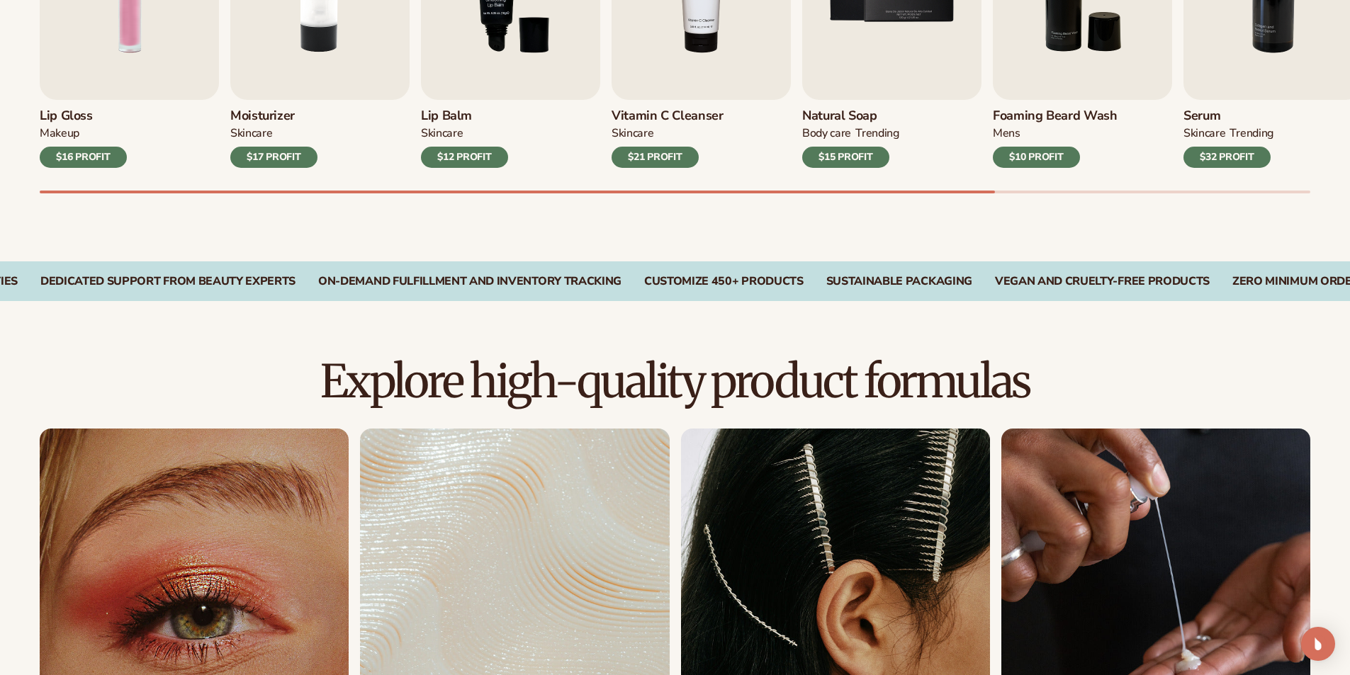
click at [1299, 181] on div "Lip Gloss MAKEUP $16 PROFIT Moisturizer SKINCARE $17 PROFIT SKINCARE mens" at bounding box center [695, 32] width 1310 height 322
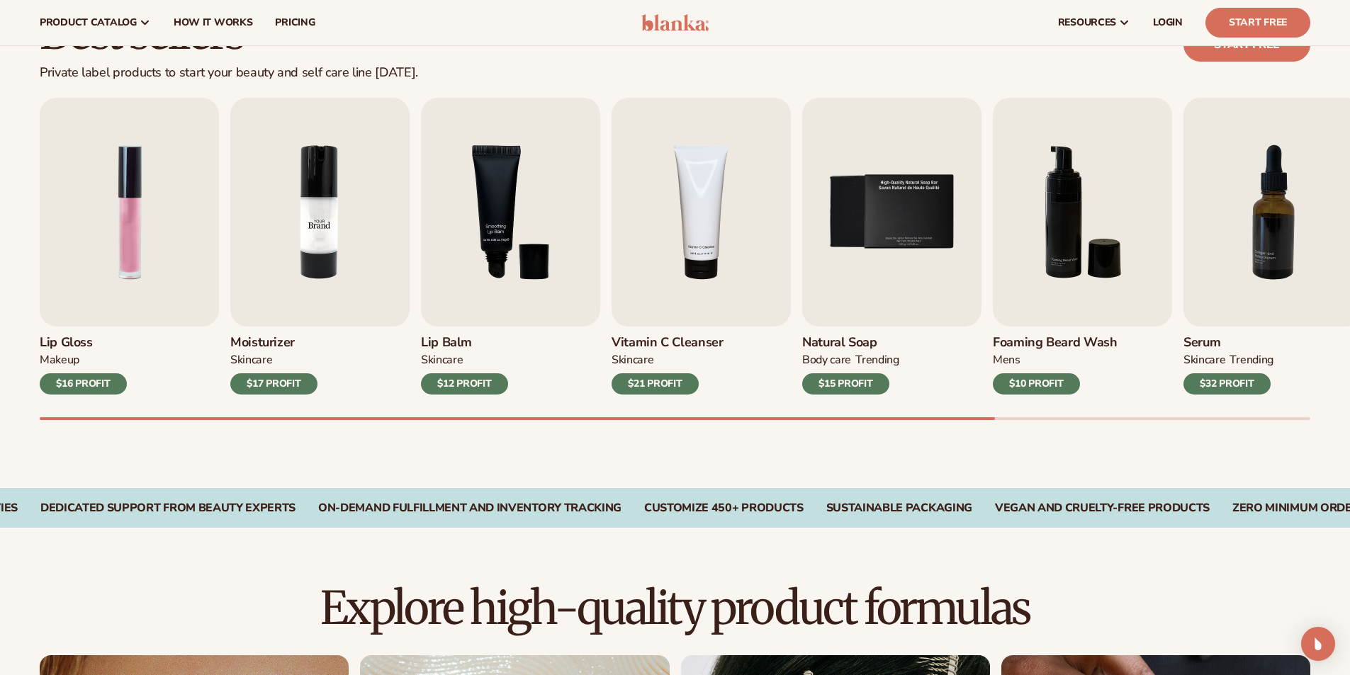
scroll to position [354, 0]
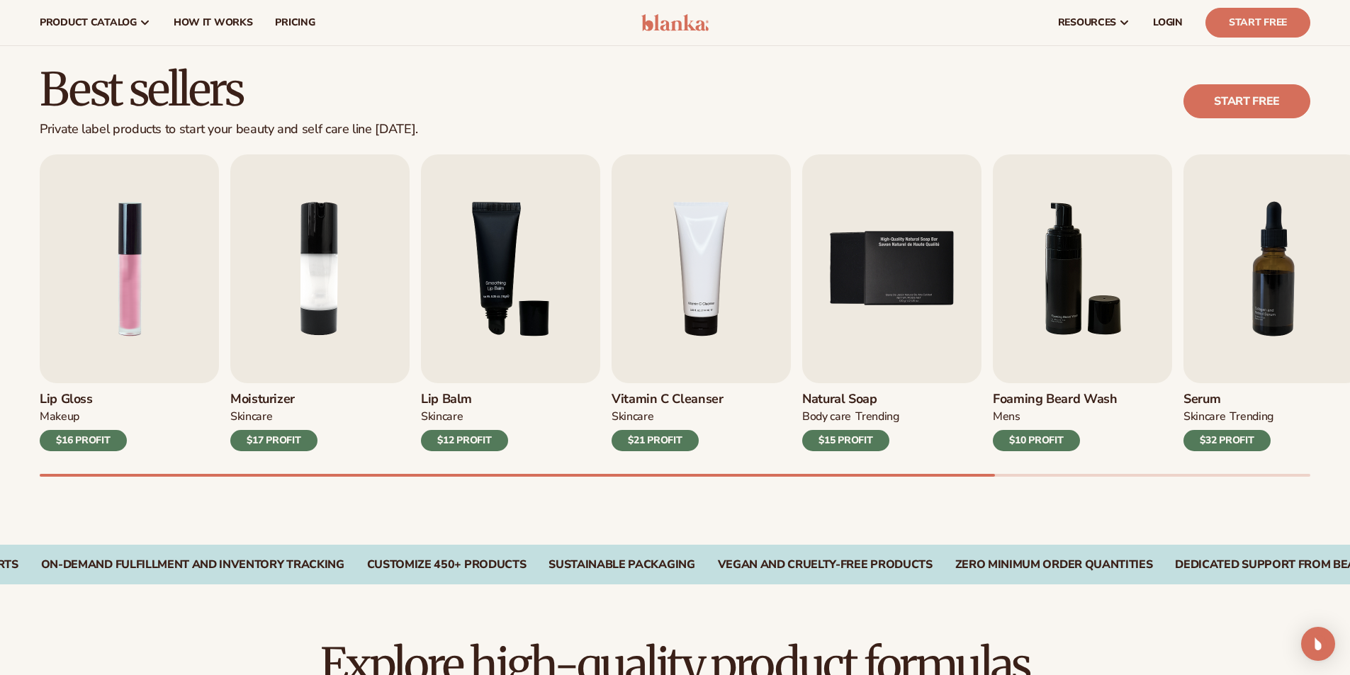
drag, startPoint x: 511, startPoint y: 77, endPoint x: 582, endPoint y: 147, distance: 99.7
click at [517, 82] on div "Best sellers Private label products to start your beauty and self care line [DA…" at bounding box center [675, 102] width 1271 height 72
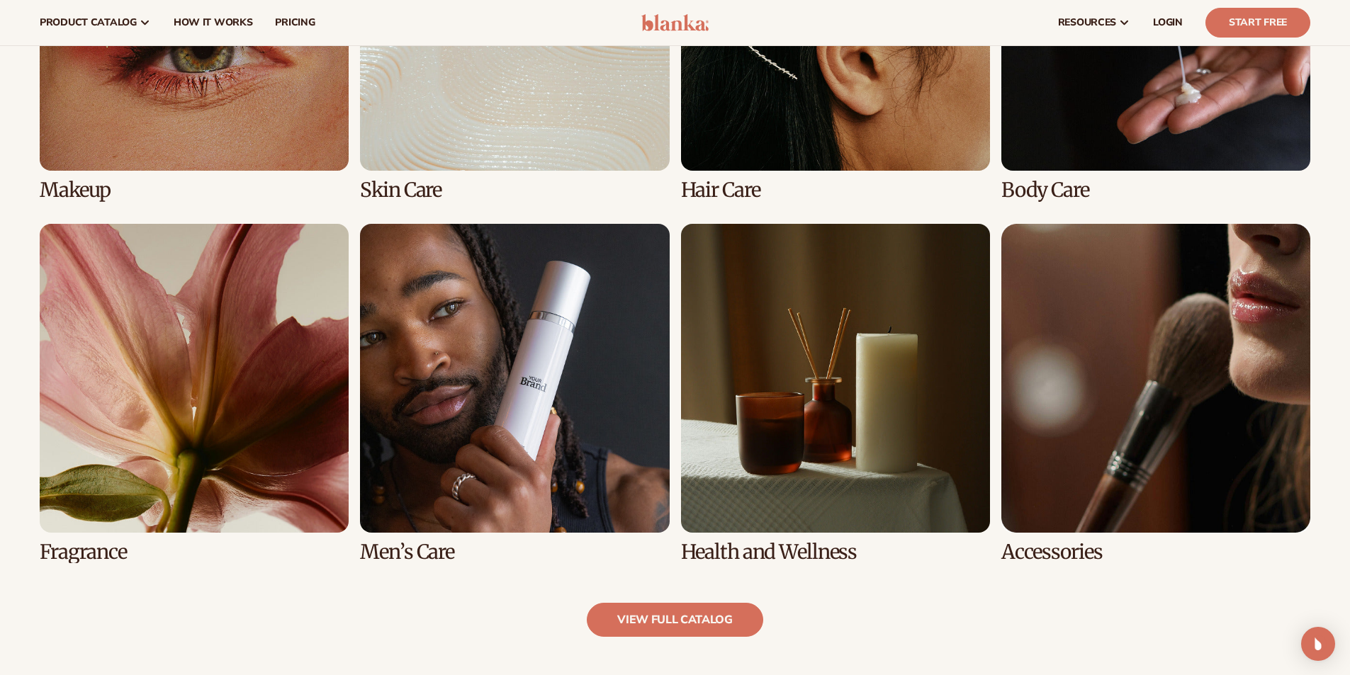
scroll to position [992, 0]
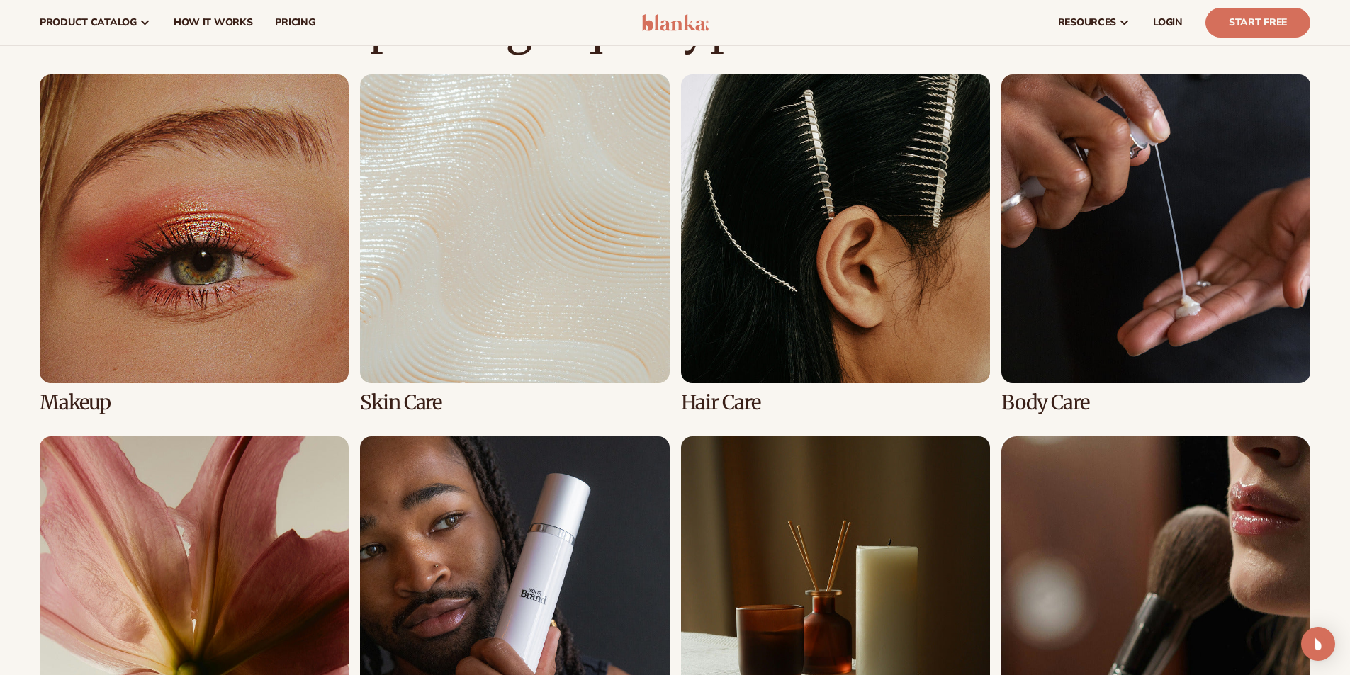
click at [225, 359] on link "1 / 8" at bounding box center [194, 243] width 309 height 339
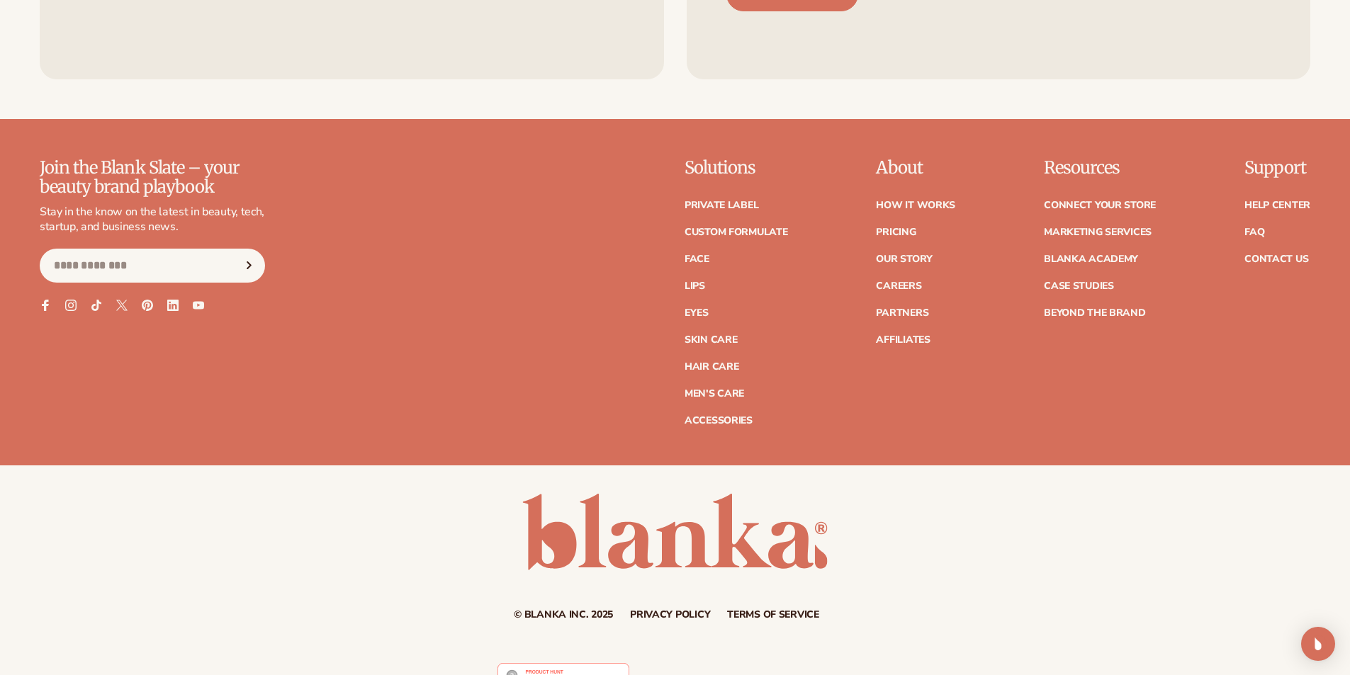
scroll to position [3030, 0]
